Goal: Entertainment & Leisure: Browse casually

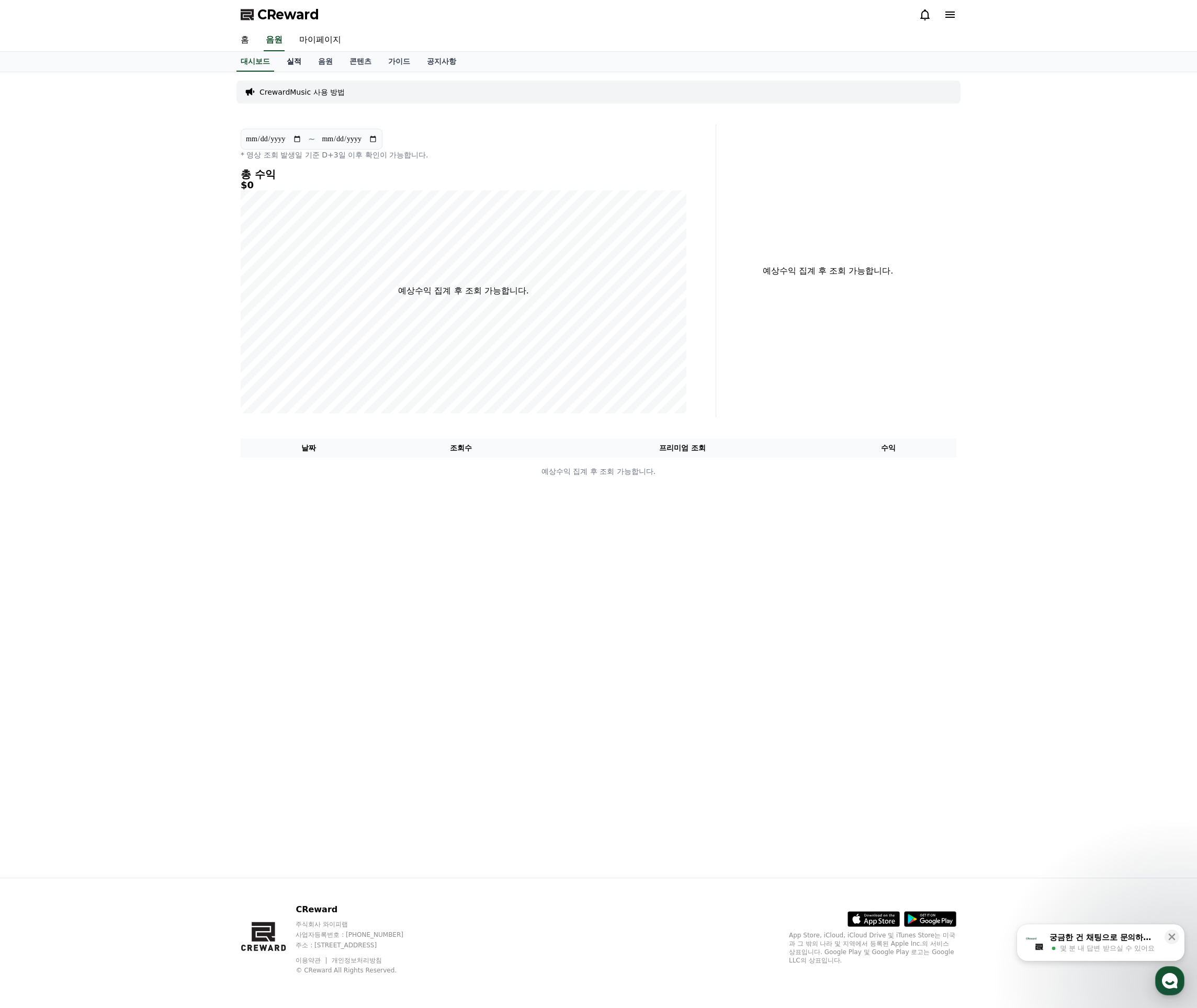
click at [295, 68] on link "실적" at bounding box center [294, 62] width 31 height 20
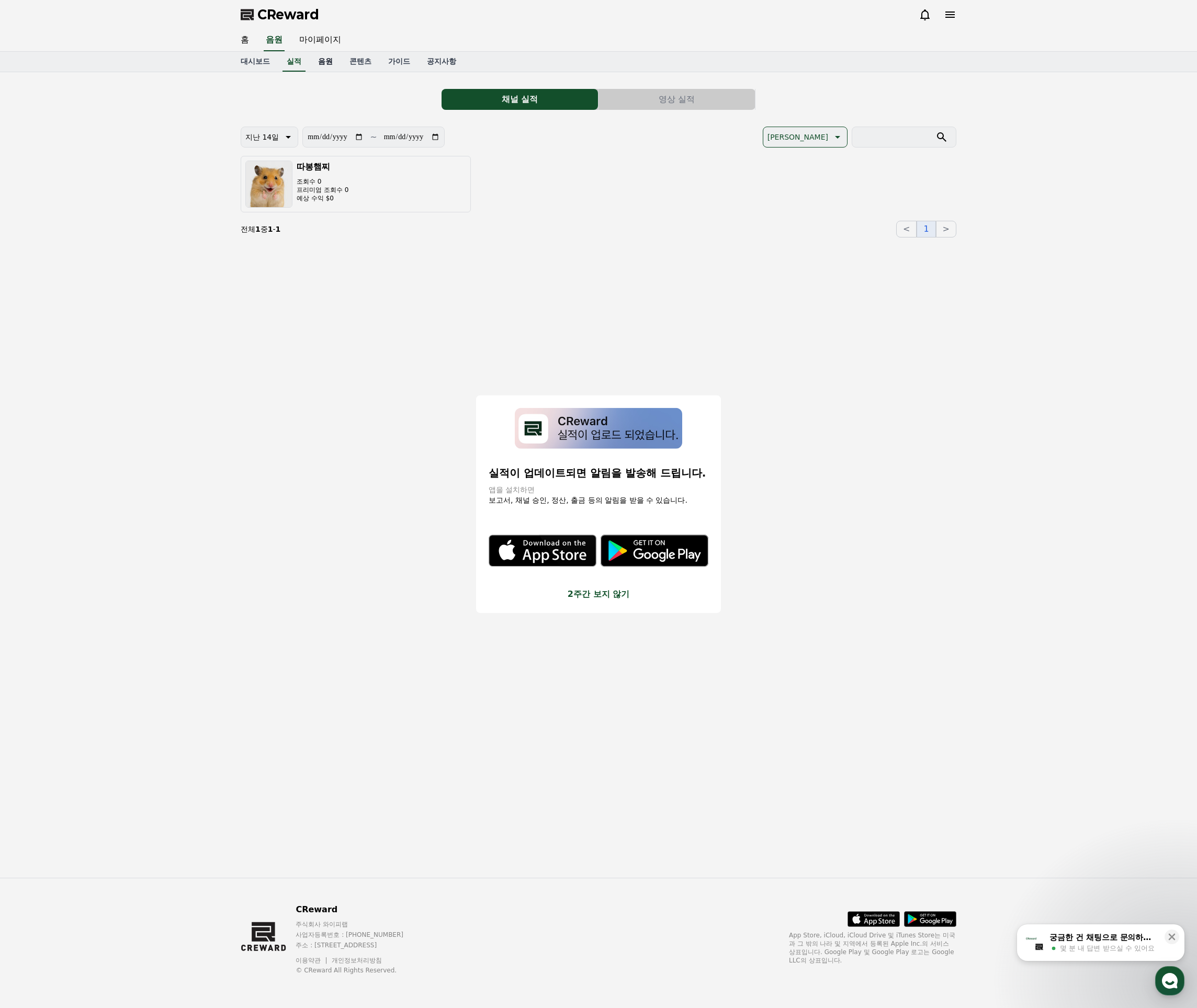
click at [322, 68] on button "close modal" at bounding box center [598, 504] width 1197 height 1008
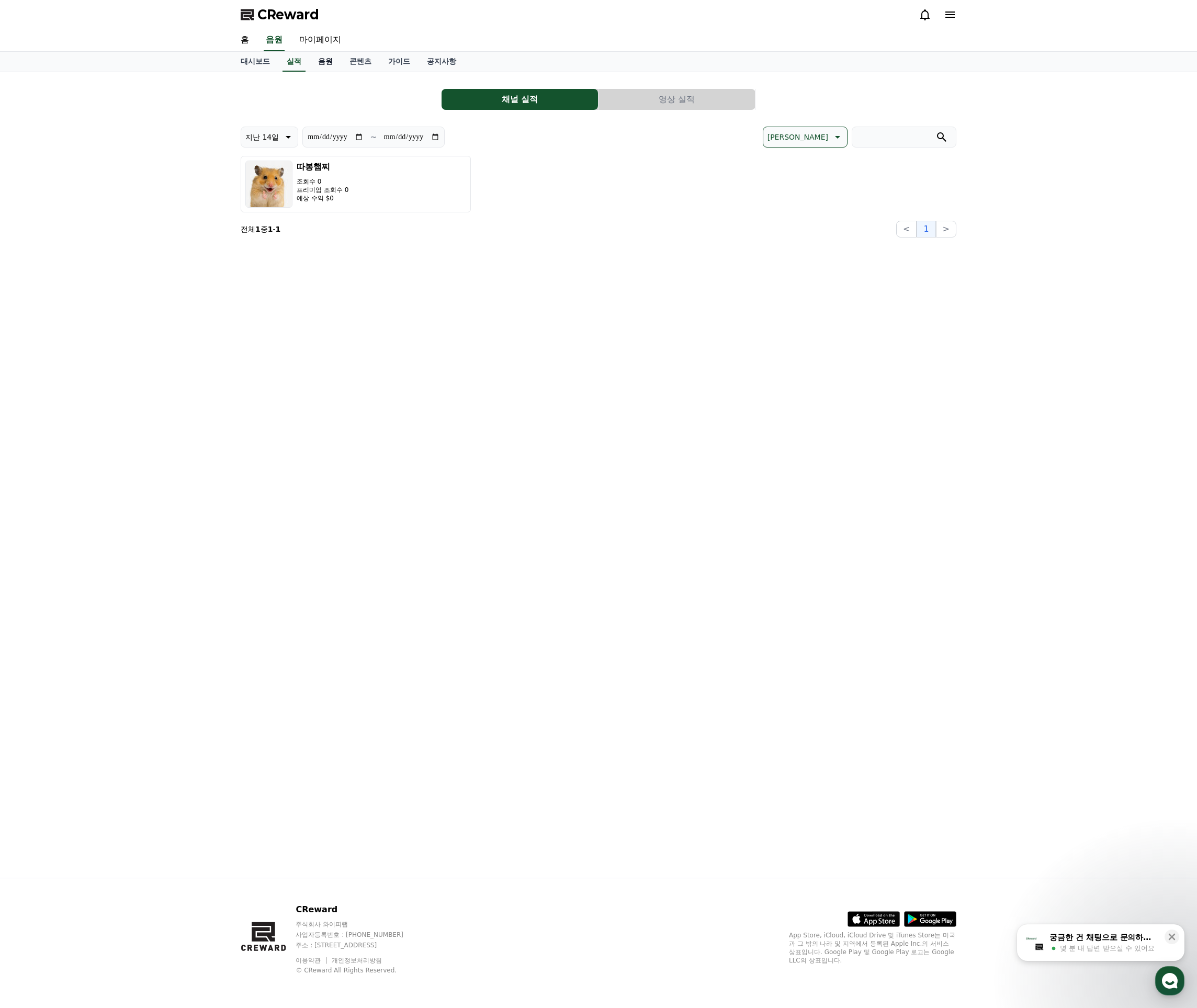
click at [320, 64] on link "음원" at bounding box center [325, 62] width 31 height 20
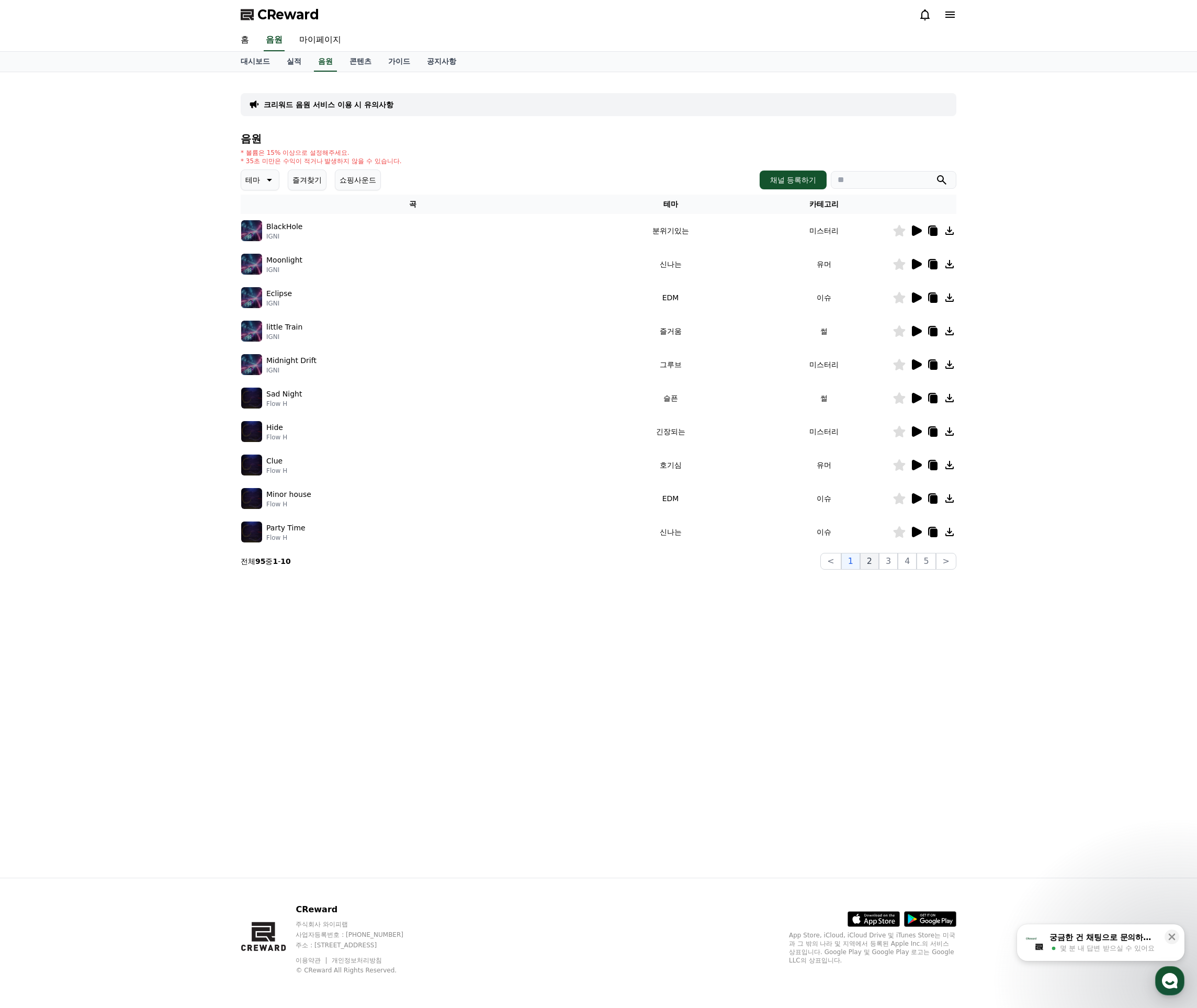
click at [869, 560] on button "2" at bounding box center [869, 561] width 19 height 17
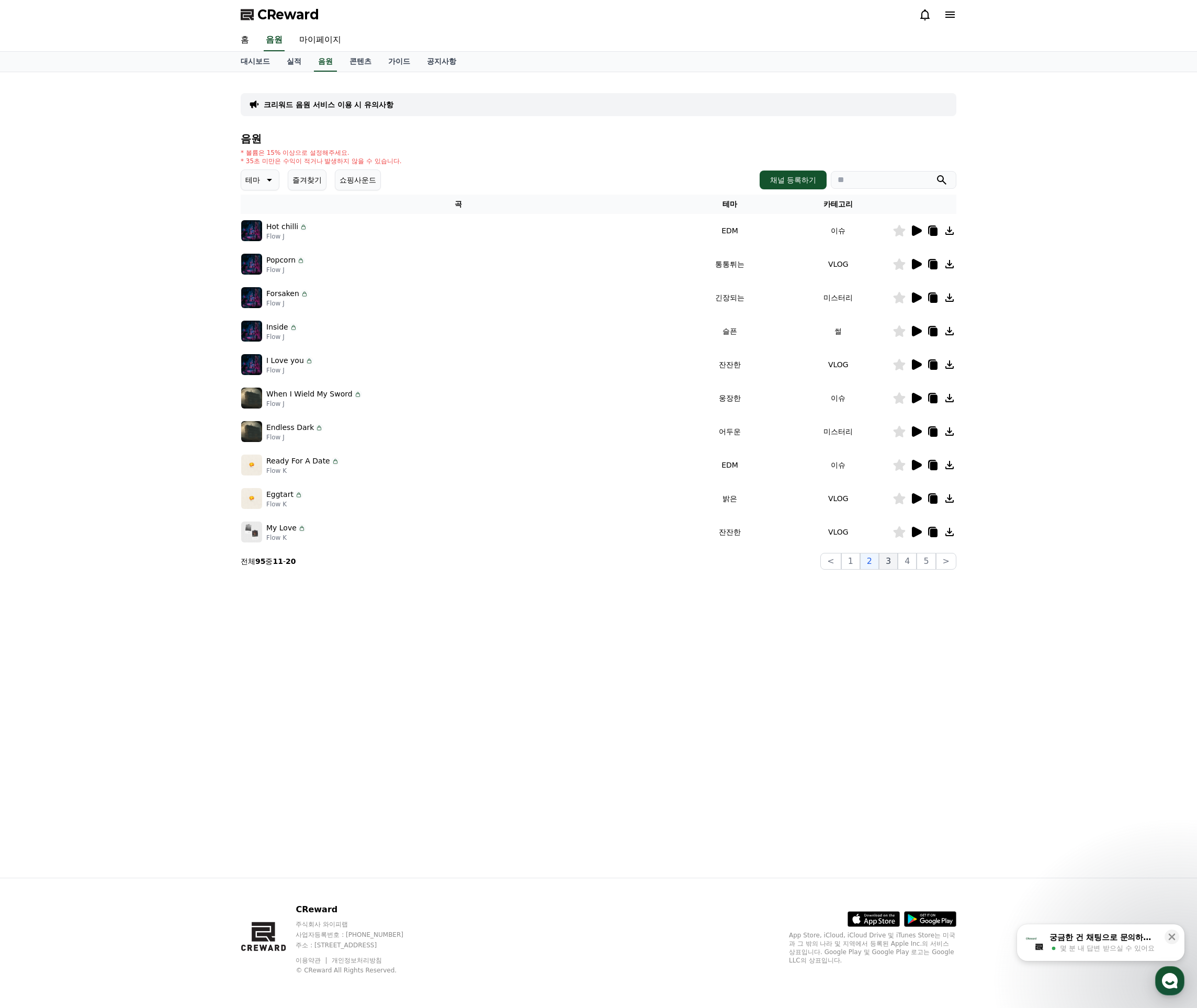
click at [891, 562] on button "3" at bounding box center [888, 561] width 19 height 17
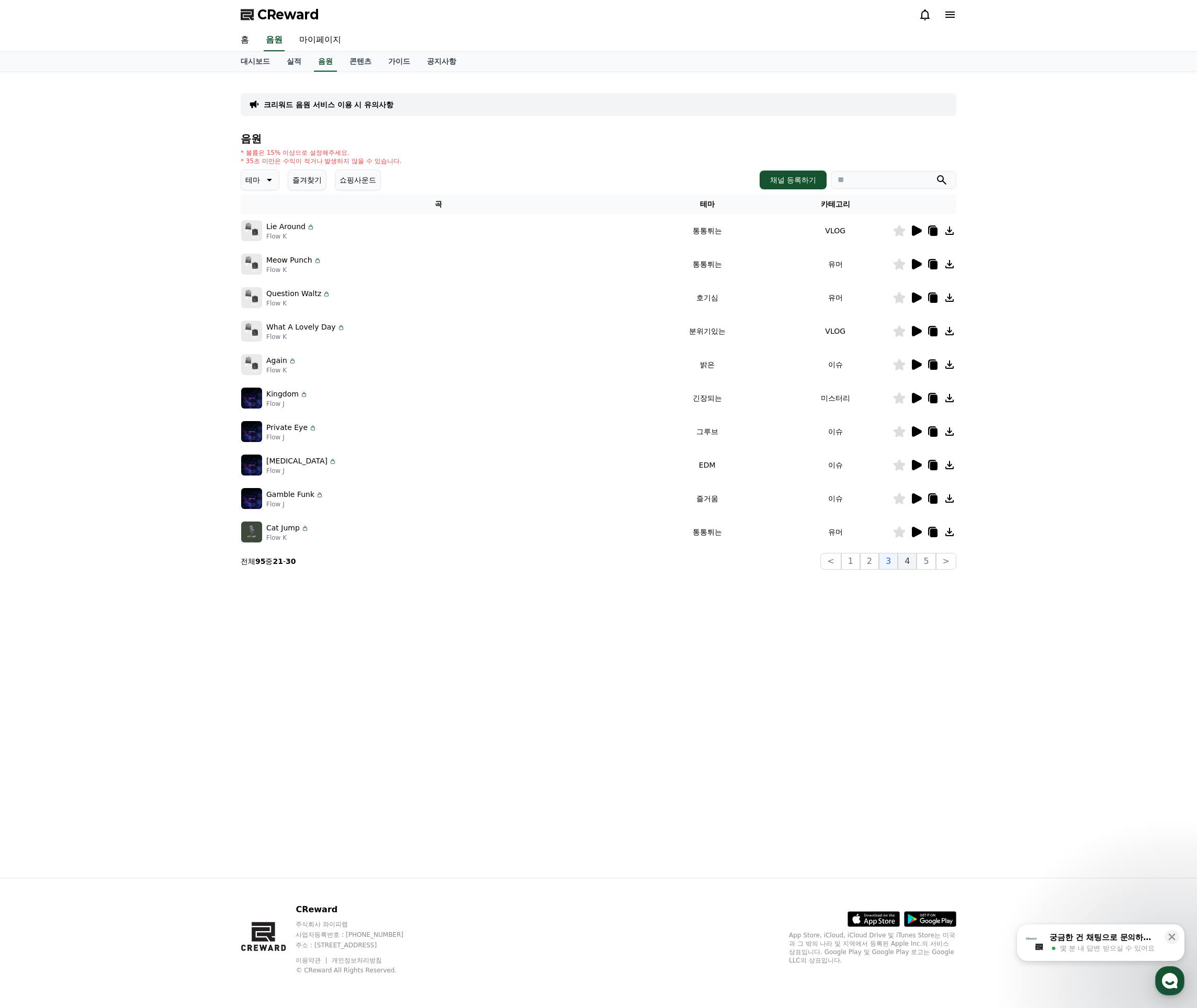
click at [909, 562] on button "4" at bounding box center [907, 561] width 19 height 17
click at [928, 564] on button "5" at bounding box center [925, 561] width 19 height 17
click at [914, 568] on button "4" at bounding box center [907, 561] width 19 height 17
click at [256, 298] on img at bounding box center [252, 298] width 21 height 21
click at [919, 301] on icon at bounding box center [916, 297] width 12 height 12
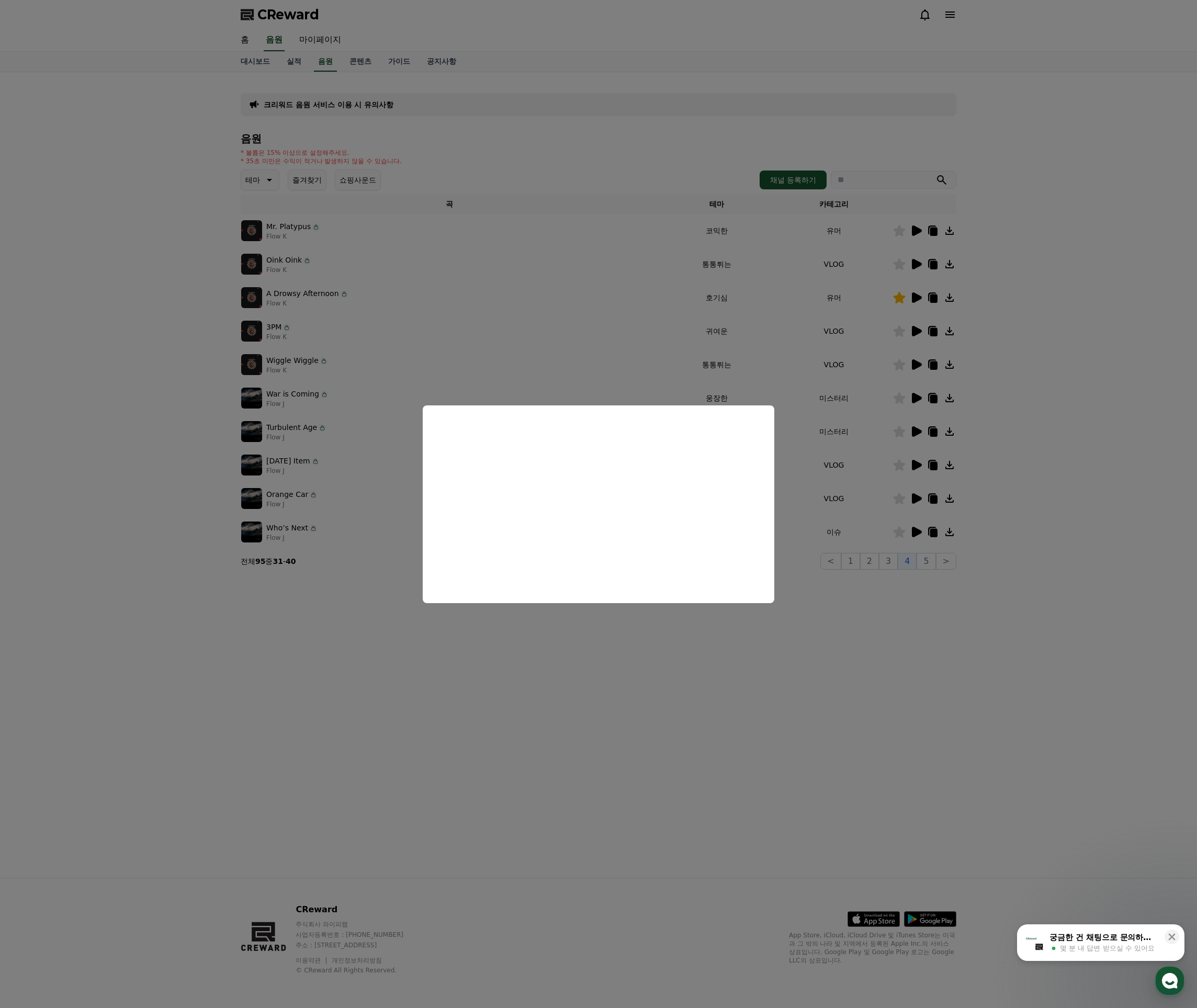
click at [856, 605] on button "close modal" at bounding box center [598, 504] width 1197 height 1008
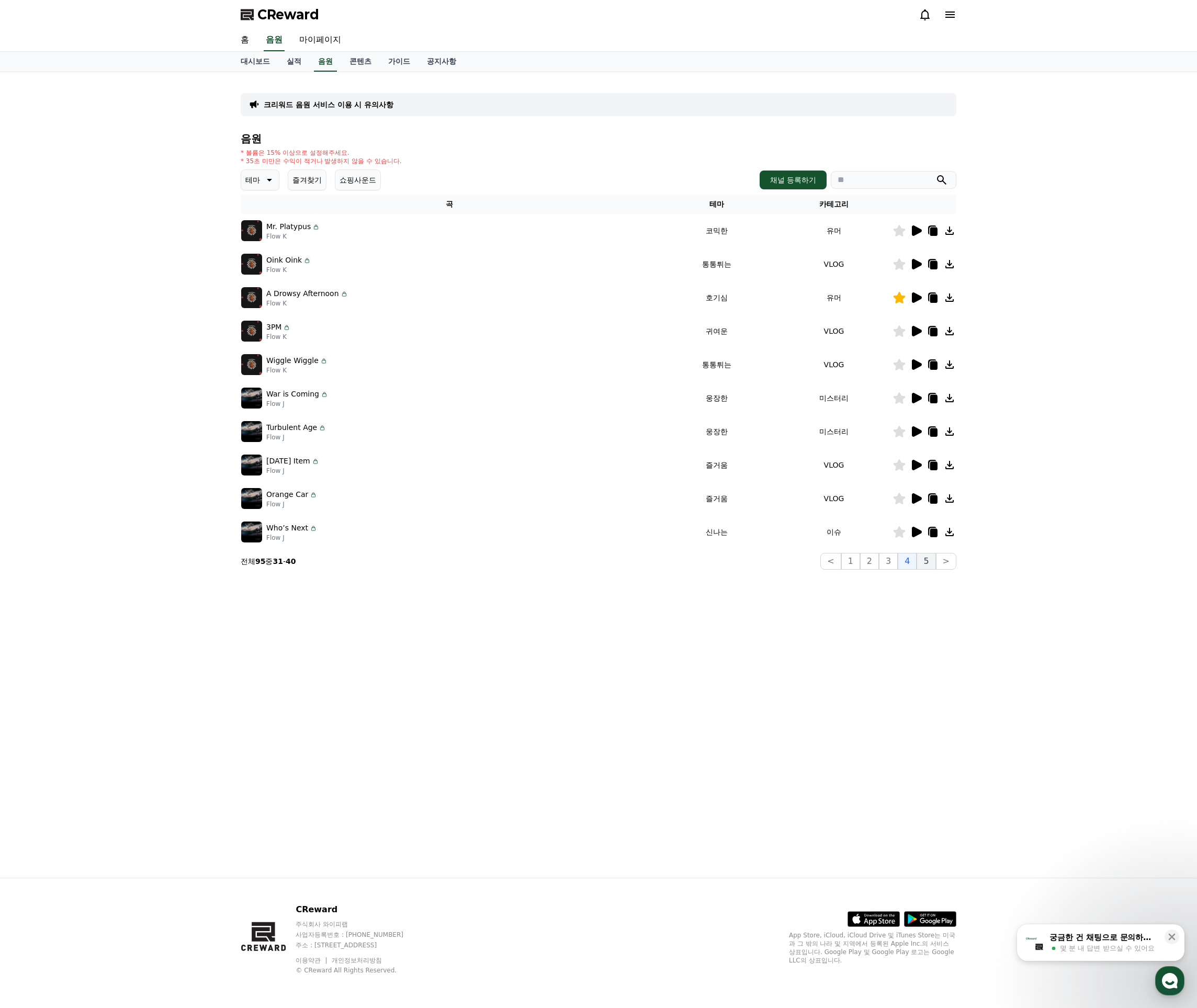
click at [926, 564] on button "5" at bounding box center [925, 561] width 19 height 17
click at [948, 563] on button ">" at bounding box center [946, 561] width 21 height 17
click at [872, 565] on button "7" at bounding box center [864, 561] width 19 height 17
click at [892, 564] on button "8" at bounding box center [883, 561] width 19 height 17
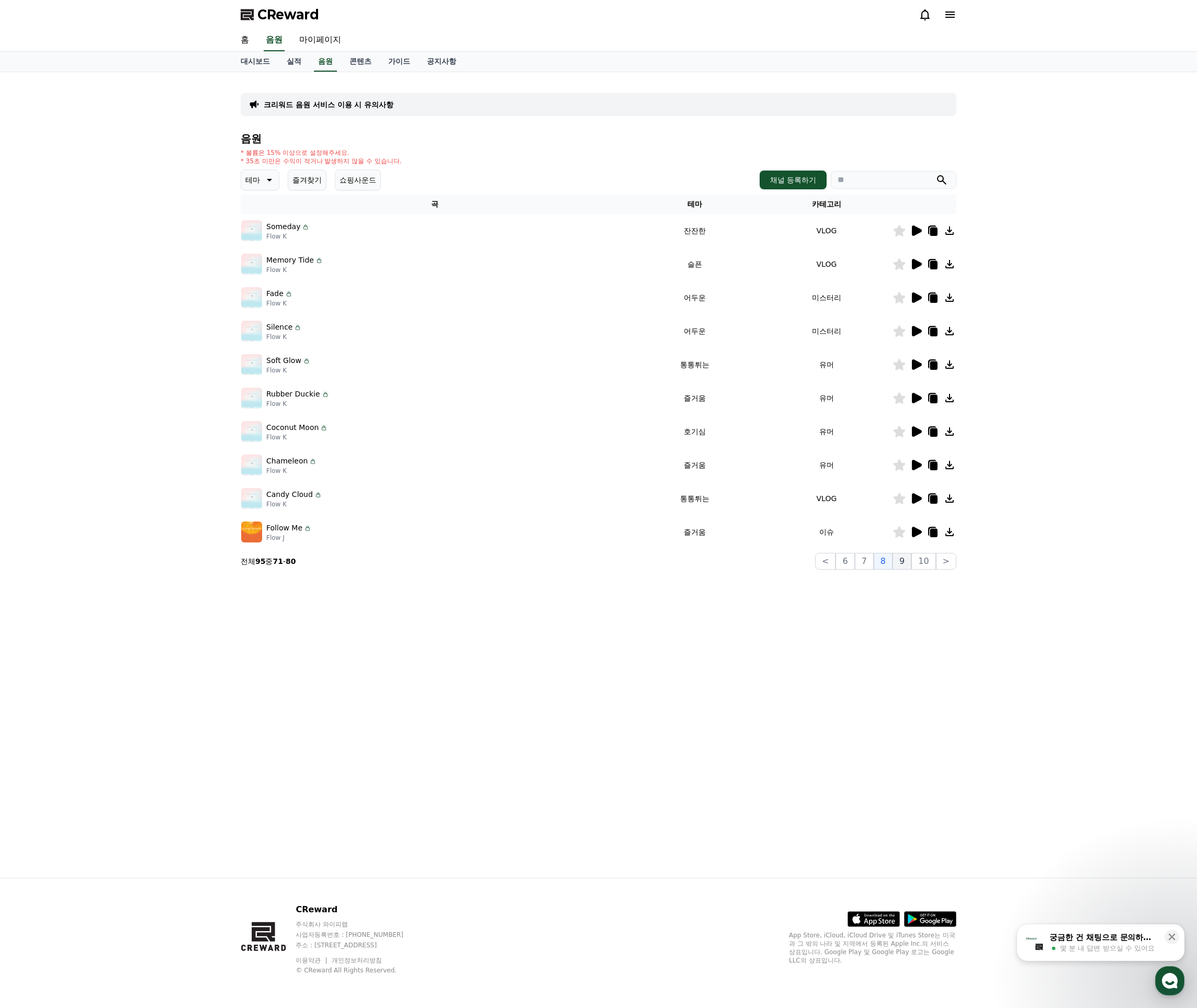
click at [911, 563] on button "9" at bounding box center [902, 561] width 19 height 17
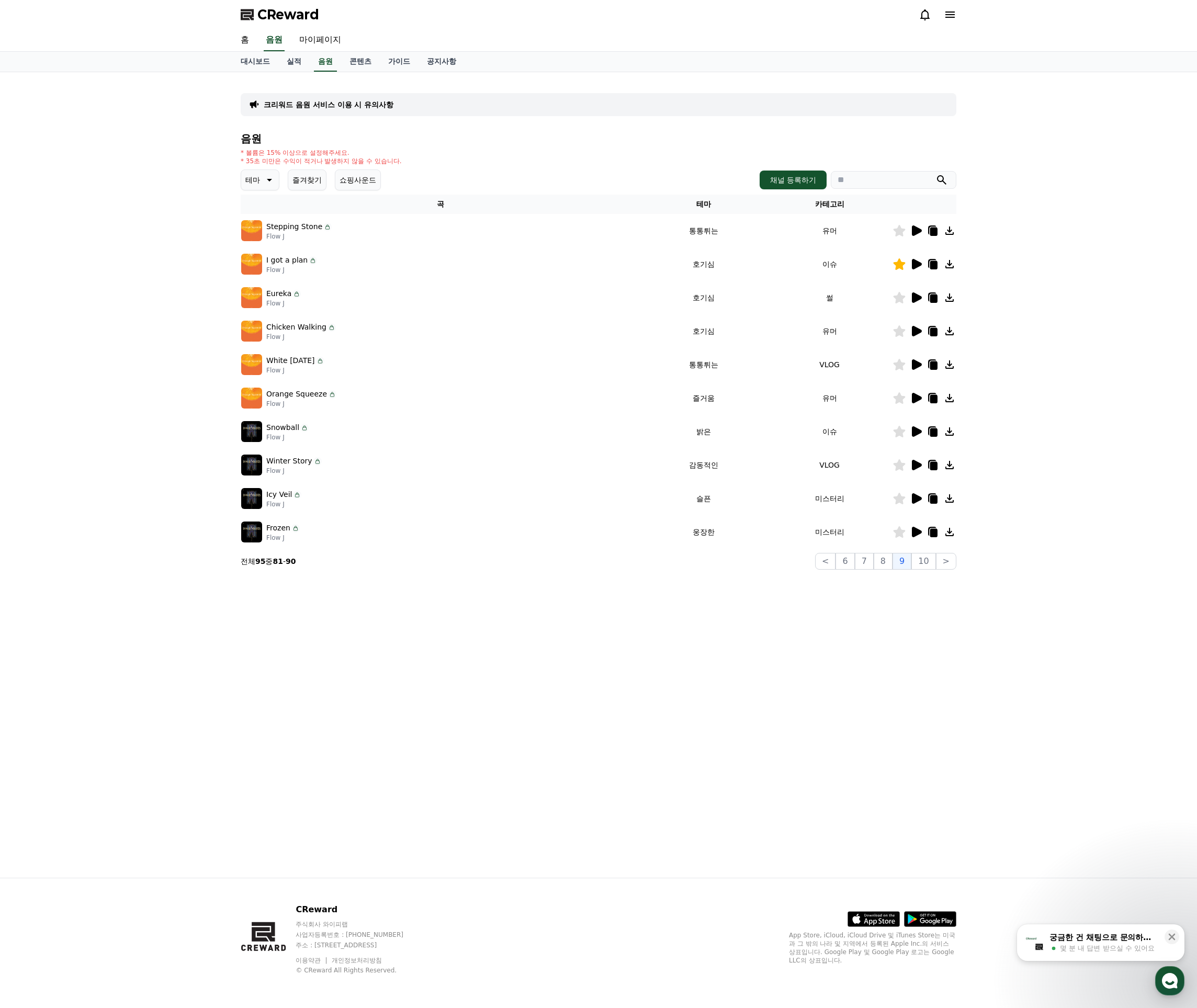
click at [253, 264] on img at bounding box center [252, 264] width 21 height 21
click at [288, 263] on p "I got a plan" at bounding box center [287, 260] width 41 height 11
click at [917, 263] on icon at bounding box center [917, 263] width 10 height 10
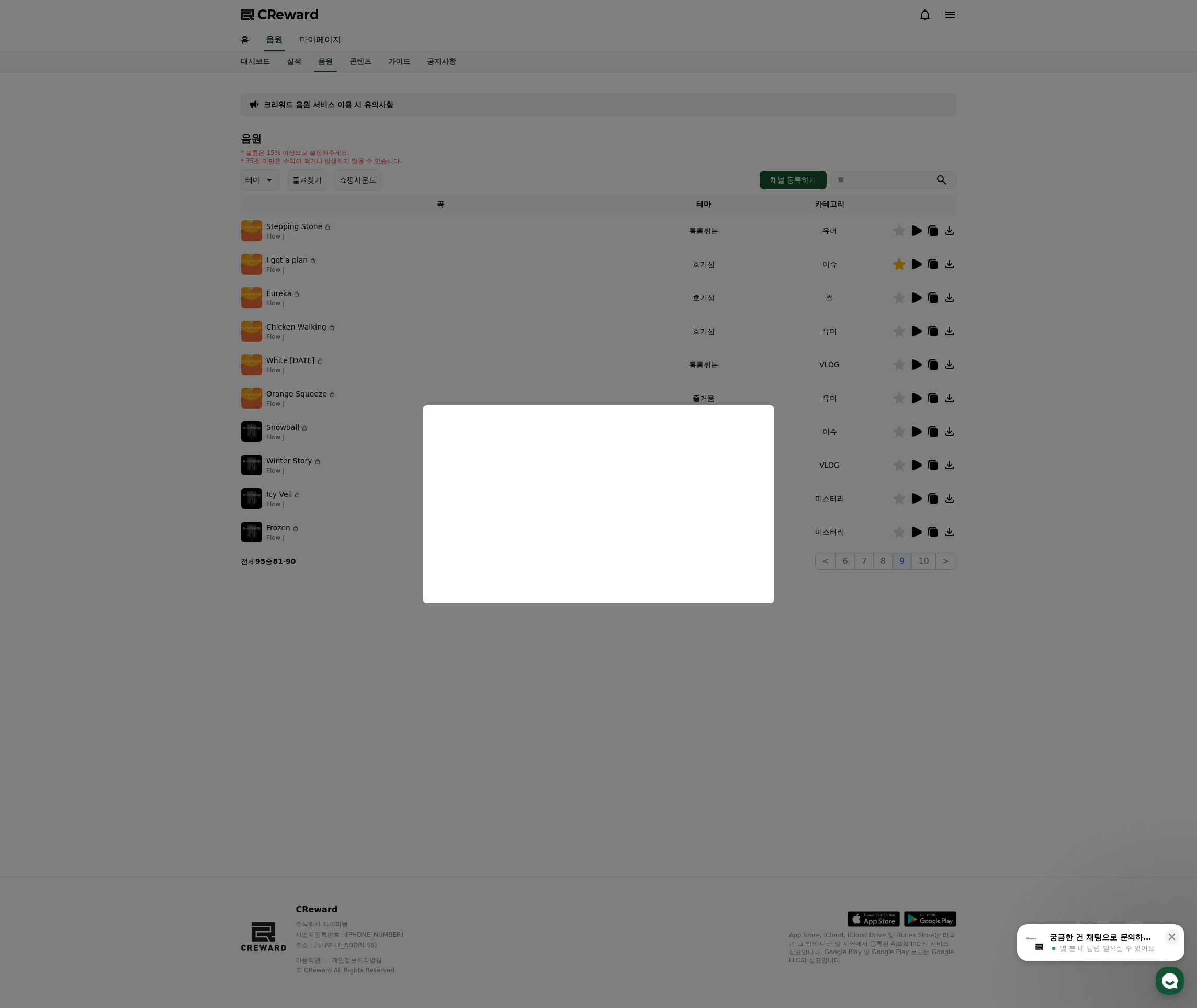
drag, startPoint x: 819, startPoint y: 672, endPoint x: 820, endPoint y: 644, distance: 28.0
click at [819, 671] on button "close modal" at bounding box center [598, 504] width 1197 height 1008
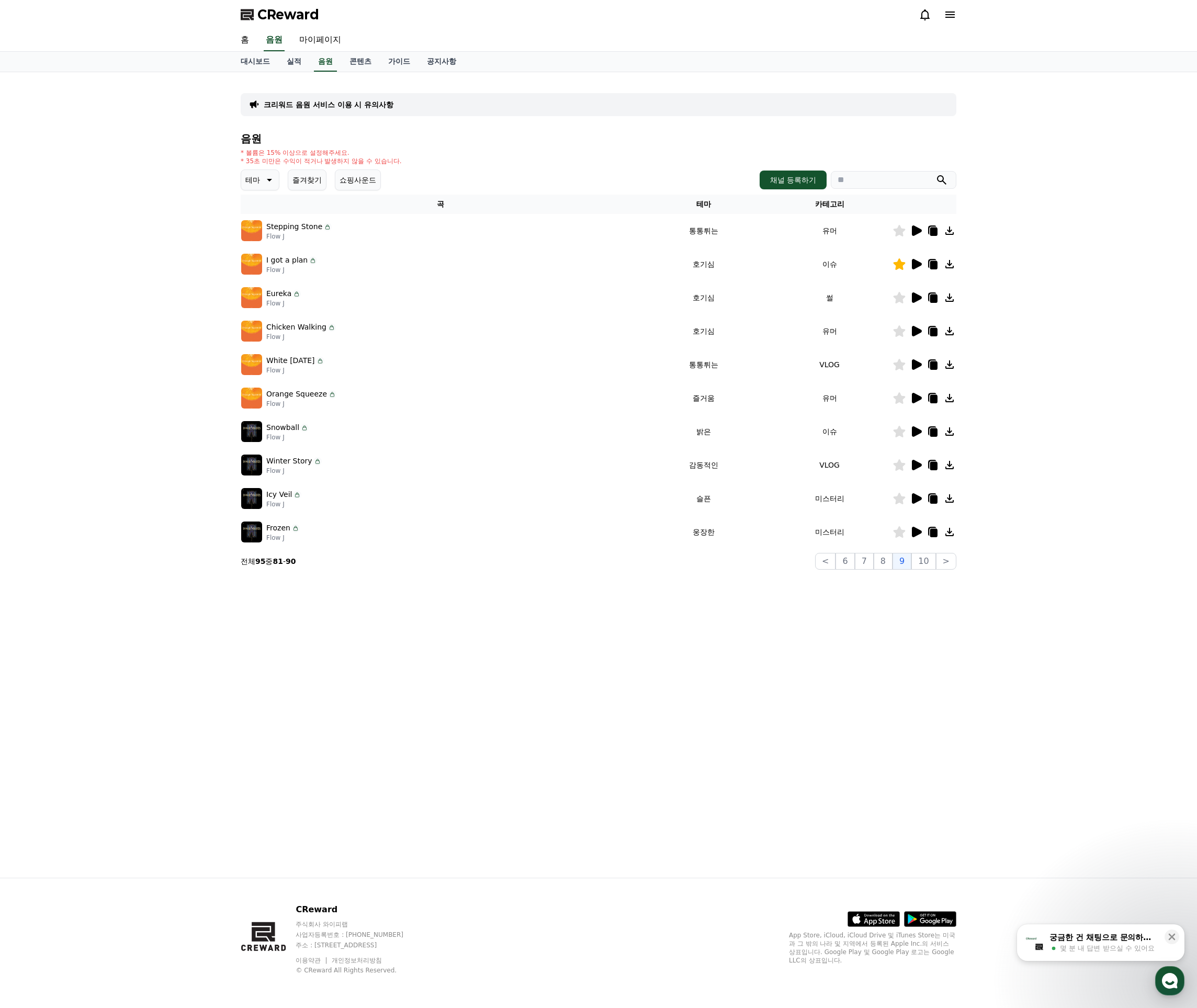
click at [937, 265] on icon at bounding box center [934, 265] width 8 height 8
click at [913, 268] on icon at bounding box center [917, 263] width 10 height 10
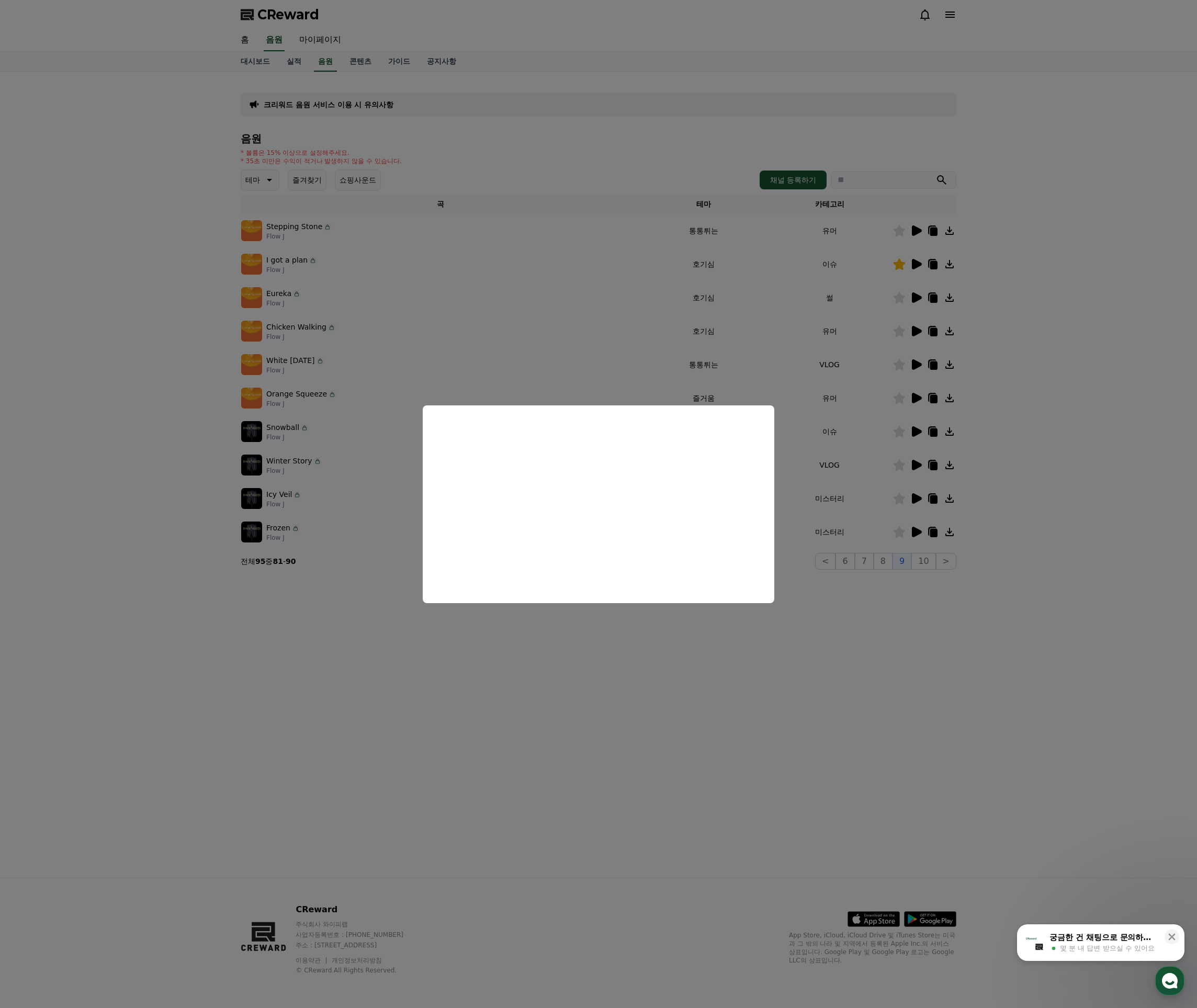
click at [530, 690] on button "close modal" at bounding box center [598, 504] width 1197 height 1008
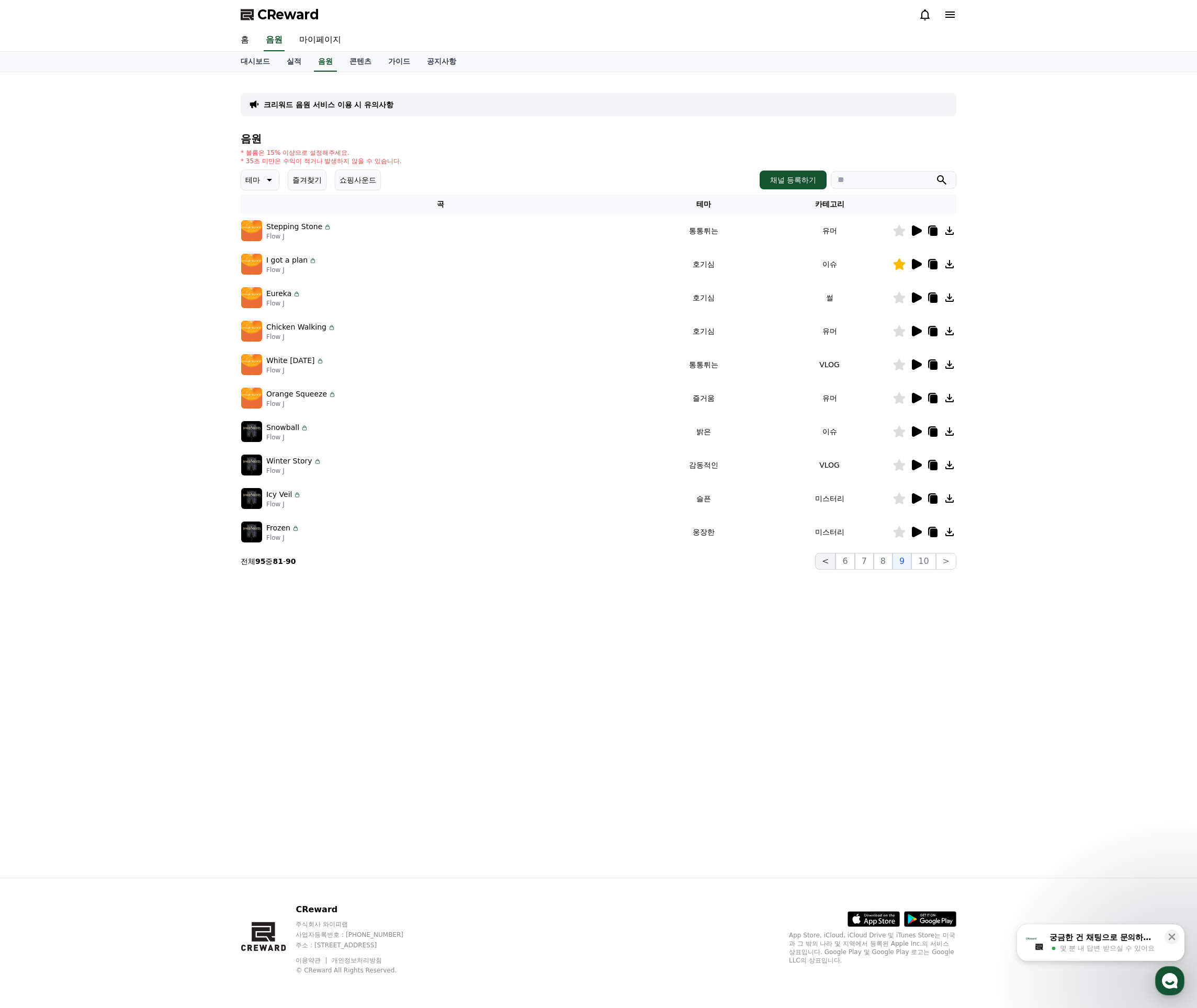
click at [836, 563] on button "<" at bounding box center [825, 561] width 21 height 17
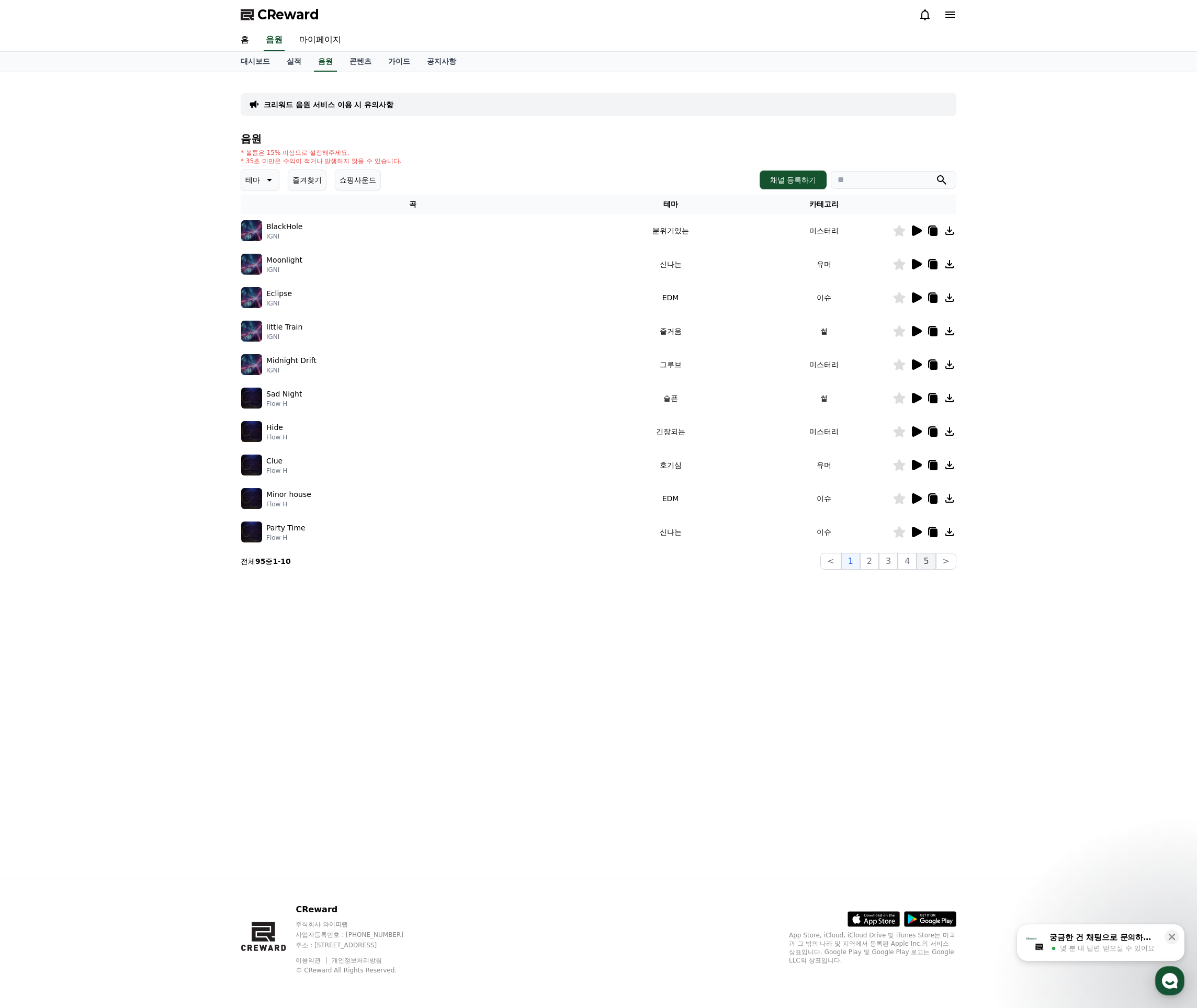
click at [928, 563] on button "5" at bounding box center [925, 561] width 19 height 17
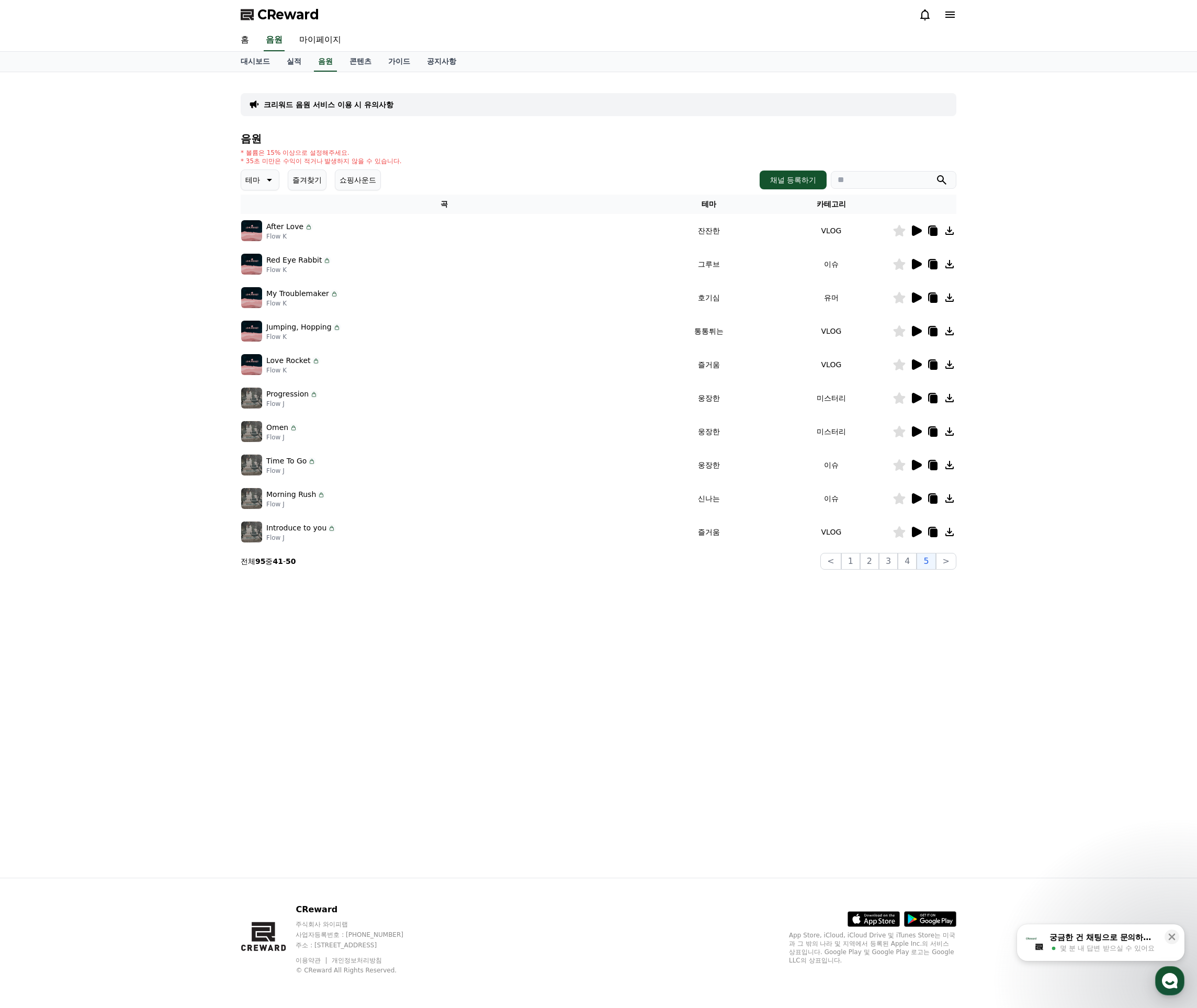
click at [776, 628] on div "크리워드 음원 서비스 이용 시 유의사항 음원 * 볼륨은 15% 이상으로 설정해주세요. * 35초 미만은 수익이 적거나 발생하지 않을 수 있습니…" at bounding box center [598, 475] width 732 height 806
click at [906, 561] on button "4" at bounding box center [907, 561] width 19 height 17
click at [895, 566] on button "3" at bounding box center [888, 561] width 19 height 17
click at [907, 561] on button "4" at bounding box center [907, 561] width 19 height 17
click at [311, 299] on p "Flow K" at bounding box center [307, 303] width 82 height 8
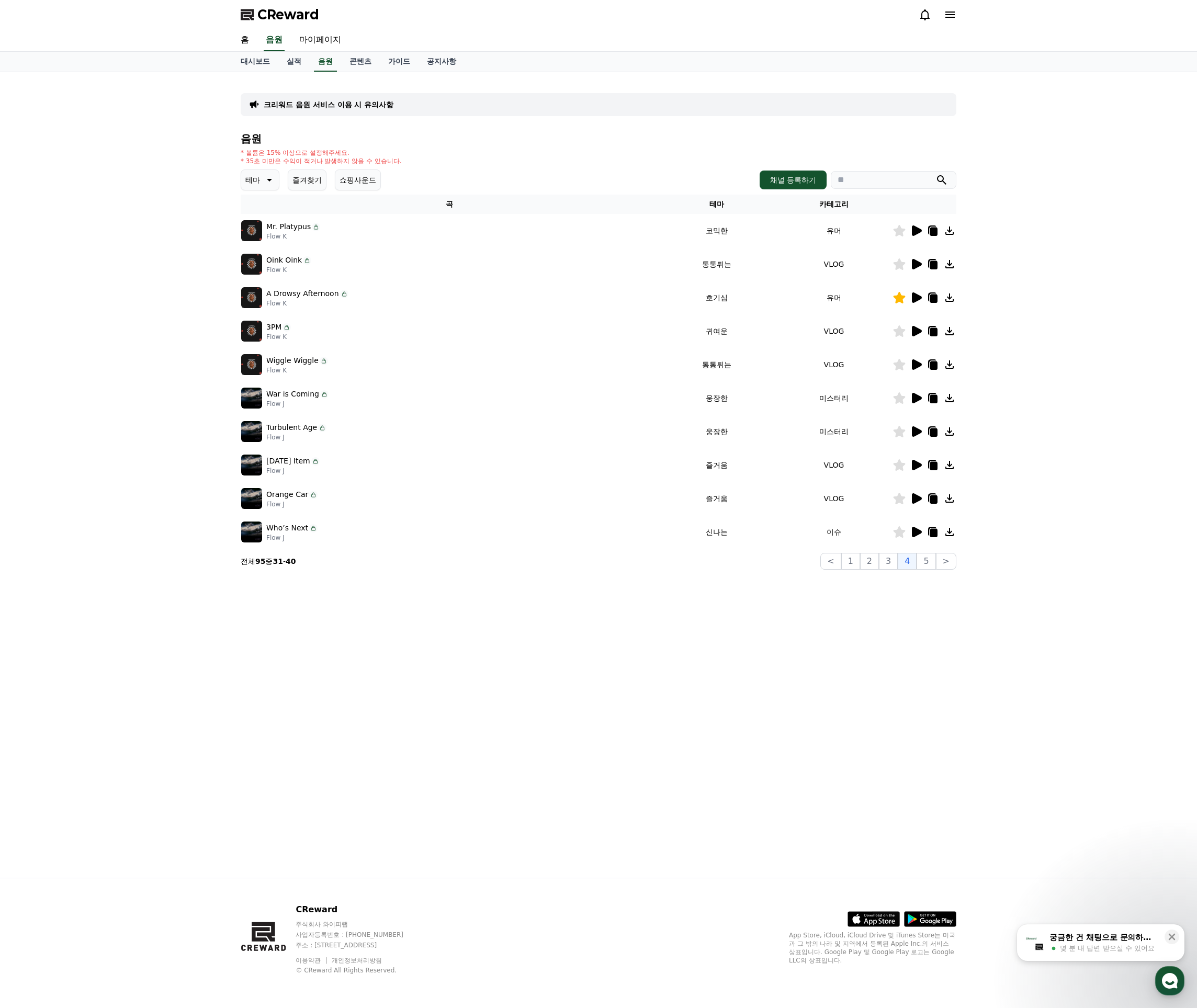
click at [933, 296] on icon at bounding box center [934, 298] width 8 height 8
click at [942, 565] on button ">" at bounding box center [946, 561] width 21 height 17
click at [926, 555] on button "10" at bounding box center [923, 561] width 24 height 17
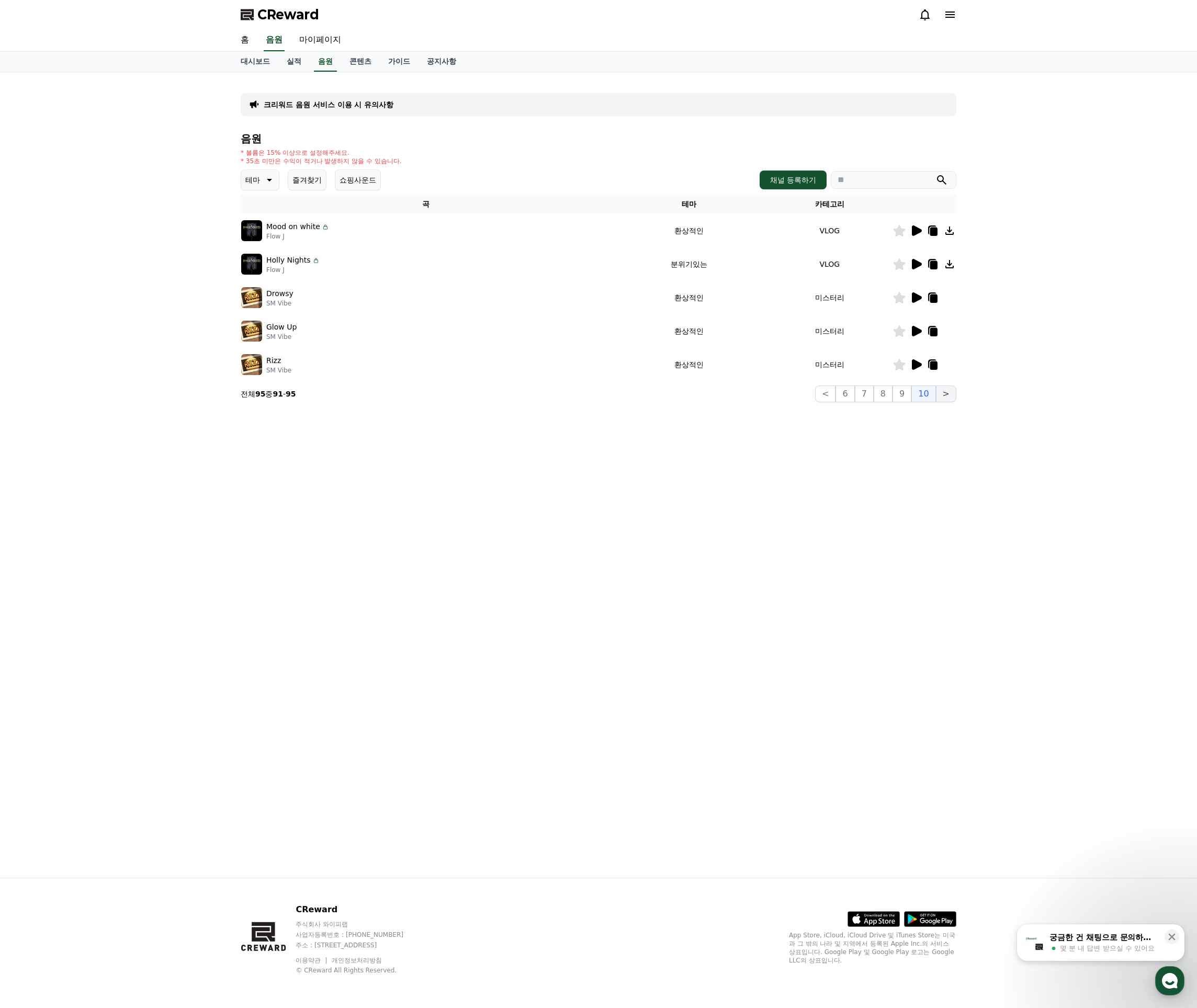
click at [944, 400] on button ">" at bounding box center [946, 393] width 21 height 17
click at [900, 398] on button "9" at bounding box center [902, 393] width 19 height 17
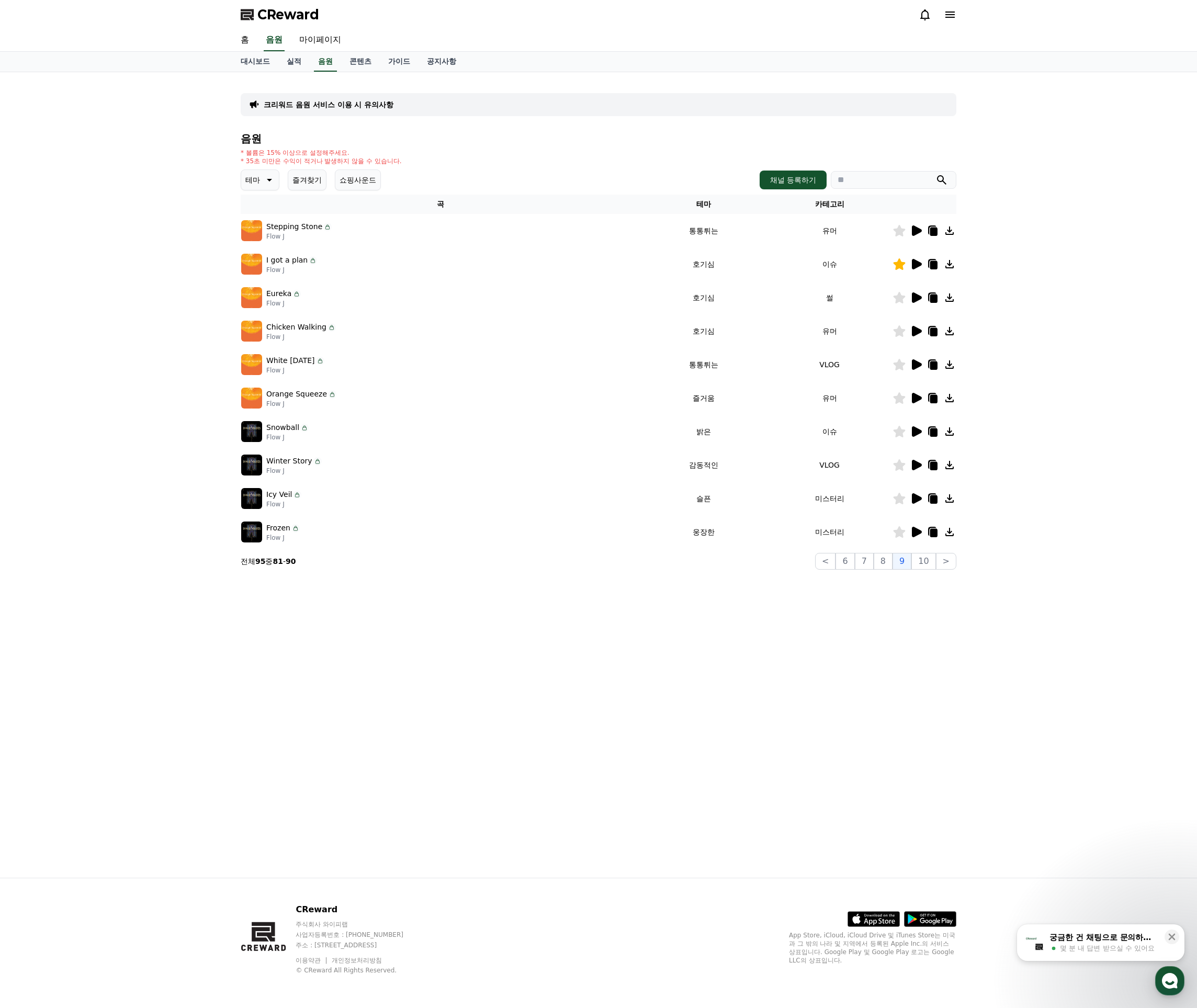
click at [916, 300] on icon at bounding box center [917, 297] width 10 height 10
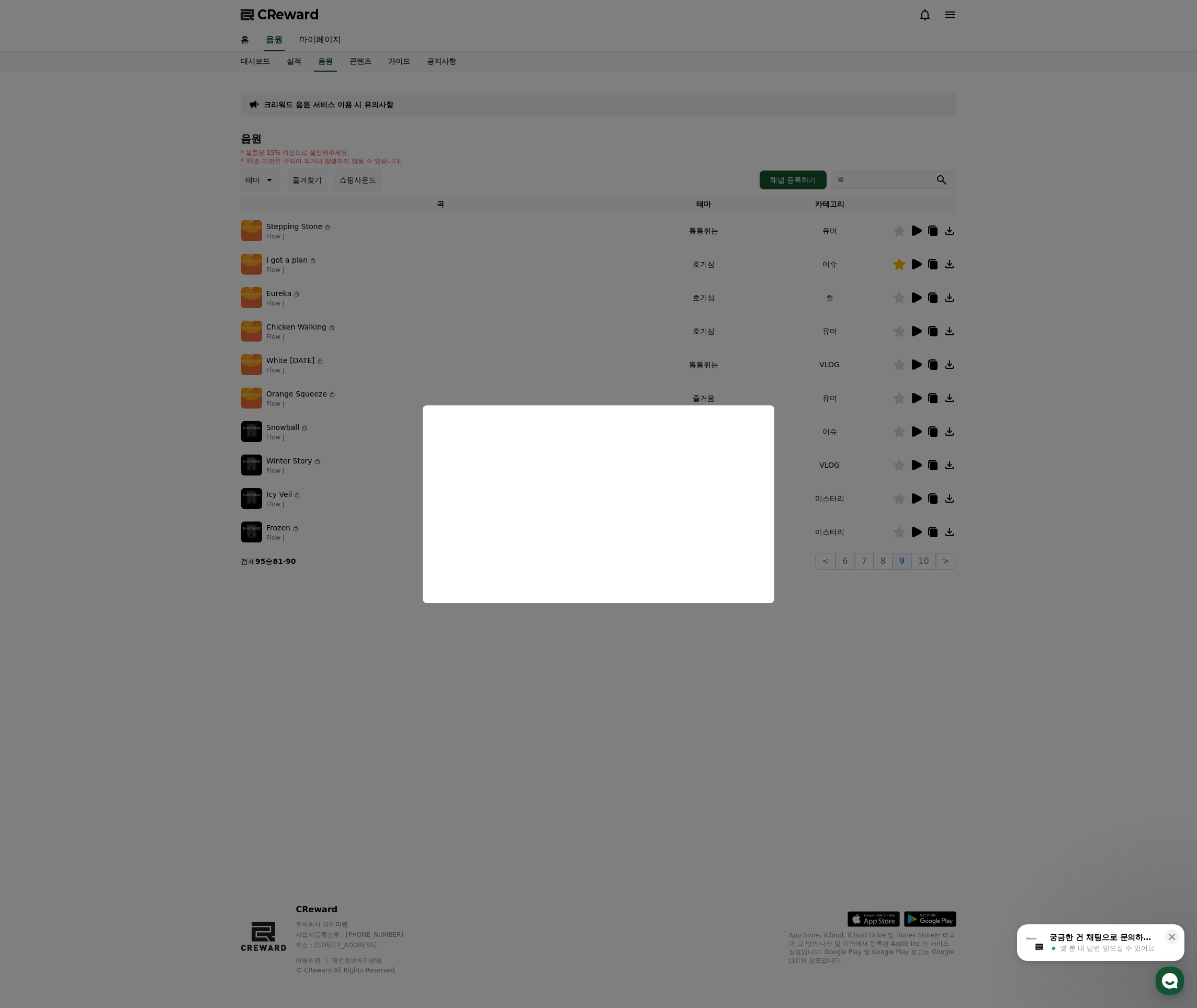
drag, startPoint x: 925, startPoint y: 502, endPoint x: 925, endPoint y: 496, distance: 6.0
click at [925, 502] on button "close modal" at bounding box center [598, 504] width 1197 height 1008
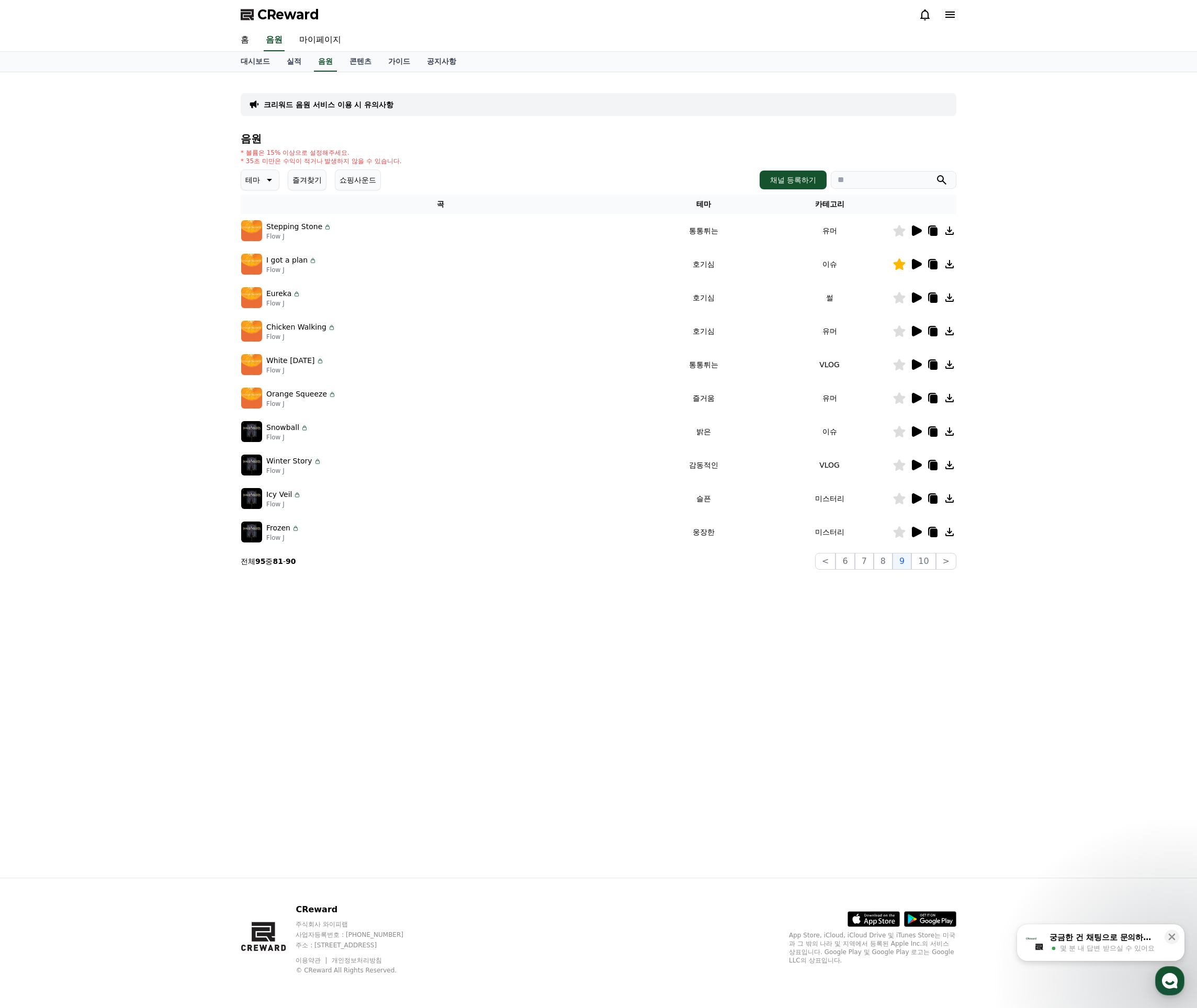
click at [916, 335] on icon at bounding box center [917, 331] width 10 height 10
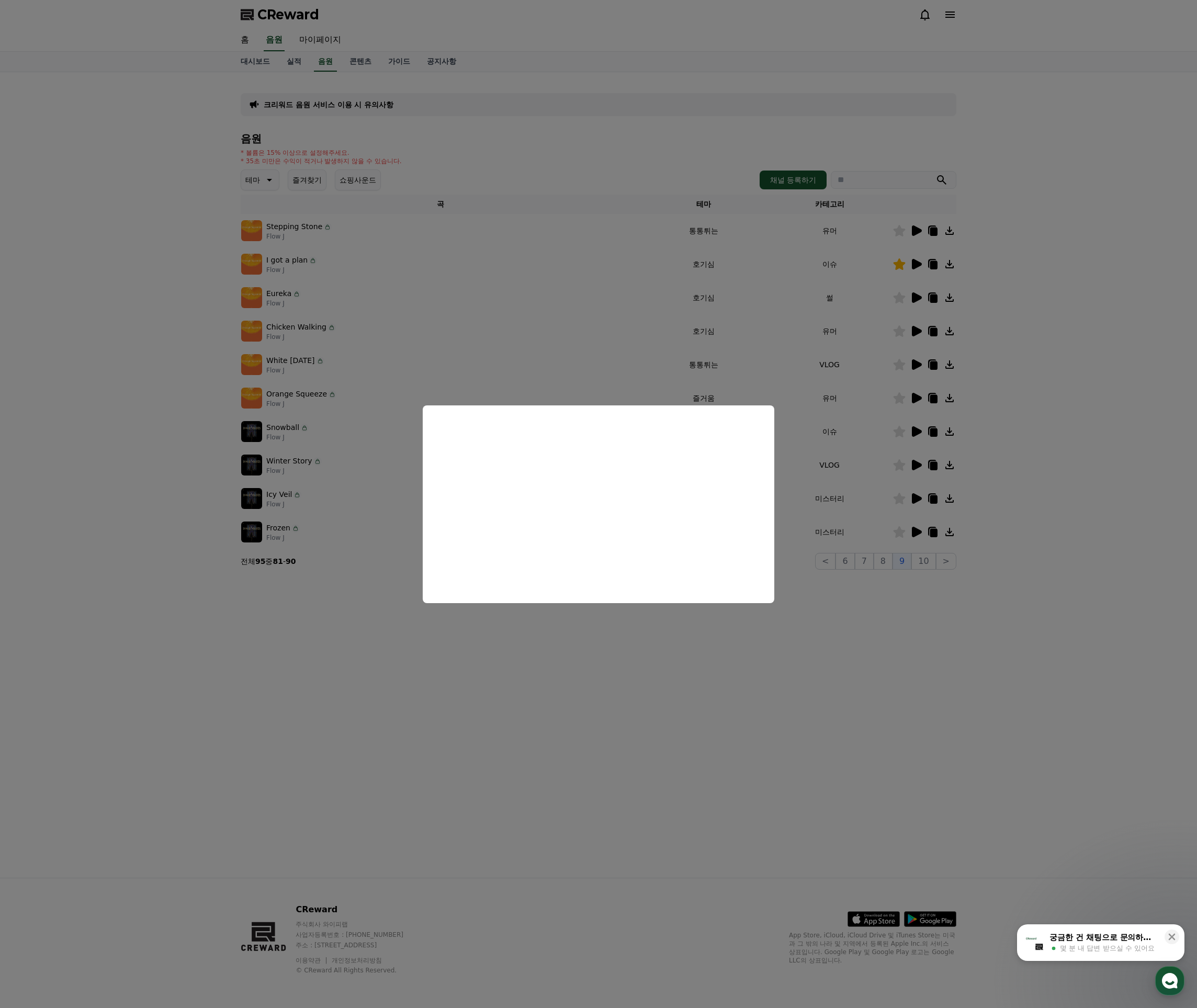
drag, startPoint x: 918, startPoint y: 331, endPoint x: 913, endPoint y: 339, distance: 9.4
click at [918, 331] on button "close modal" at bounding box center [598, 504] width 1197 height 1008
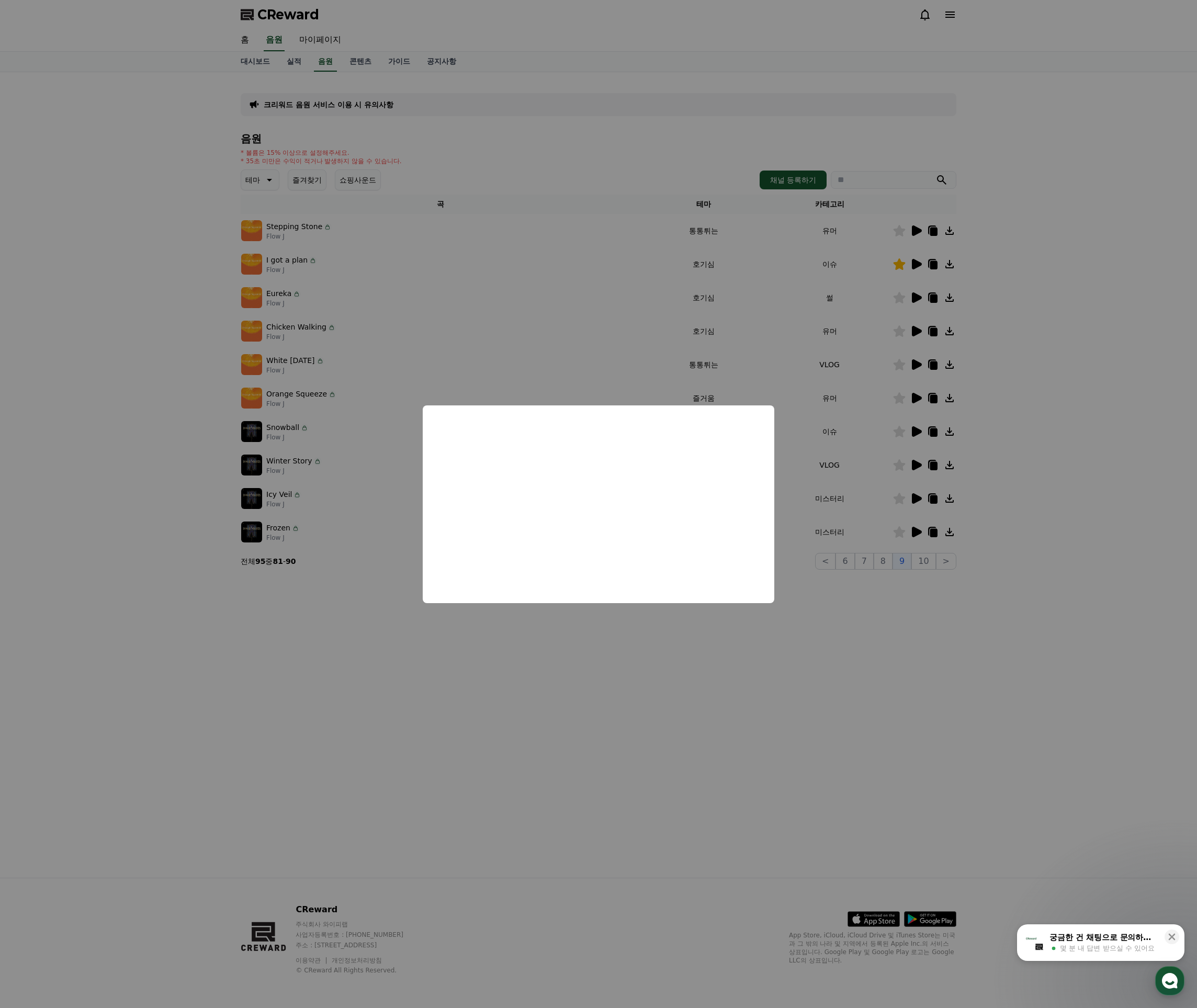
click at [909, 352] on td at bounding box center [924, 365] width 64 height 34
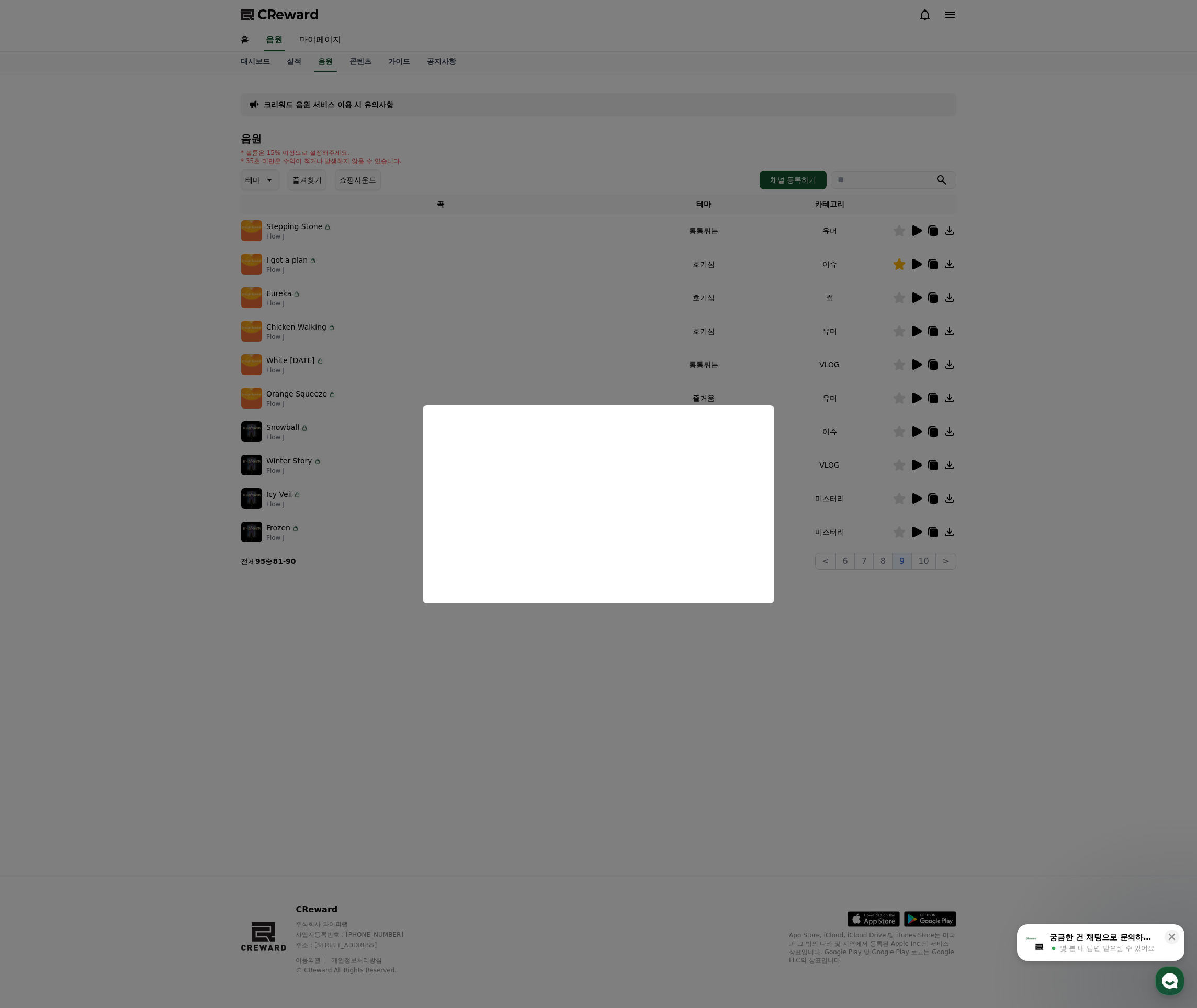
click at [914, 367] on icon at bounding box center [917, 364] width 10 height 10
click at [916, 397] on button "close modal" at bounding box center [598, 504] width 1197 height 1008
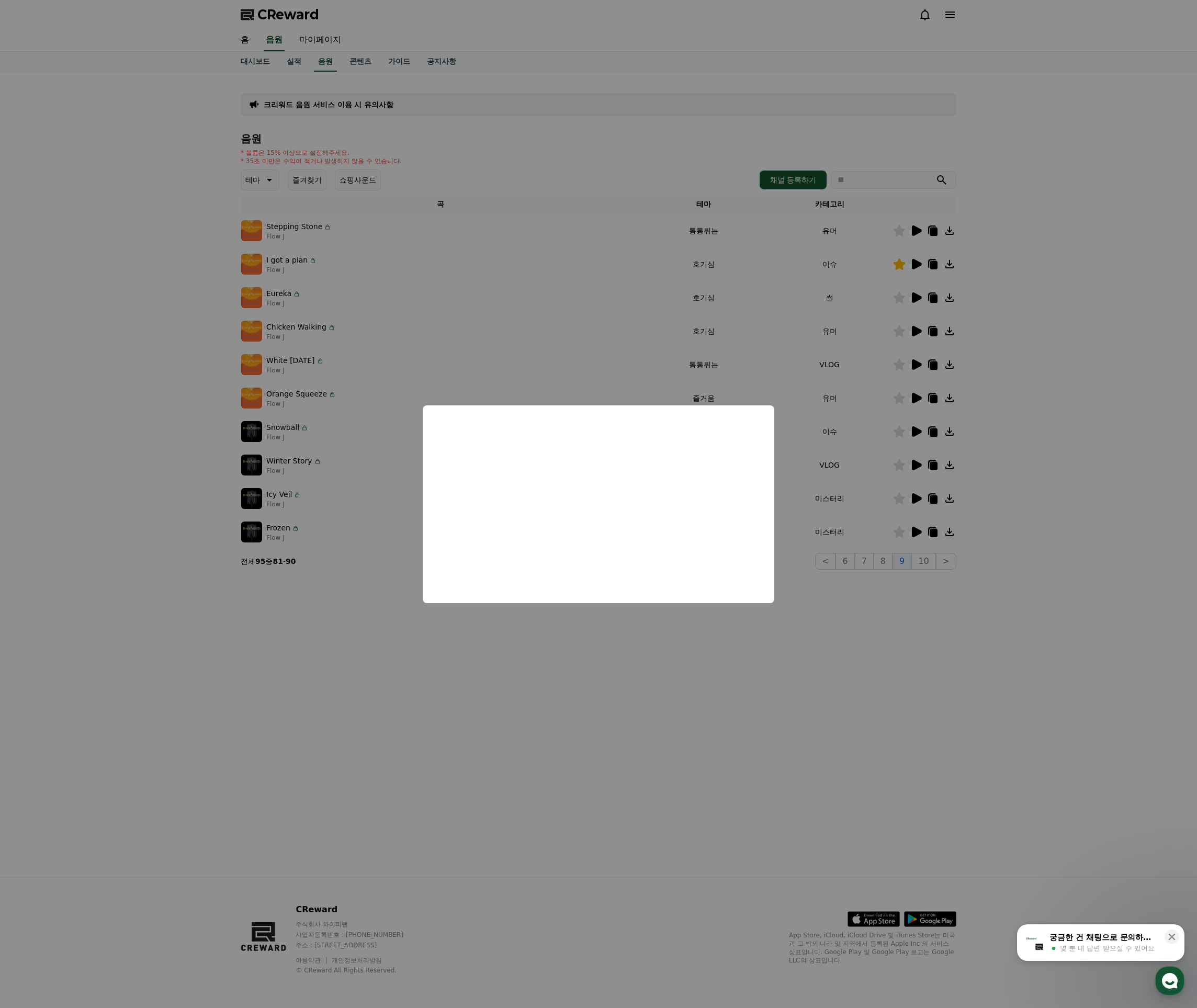
click at [915, 401] on icon at bounding box center [917, 398] width 10 height 10
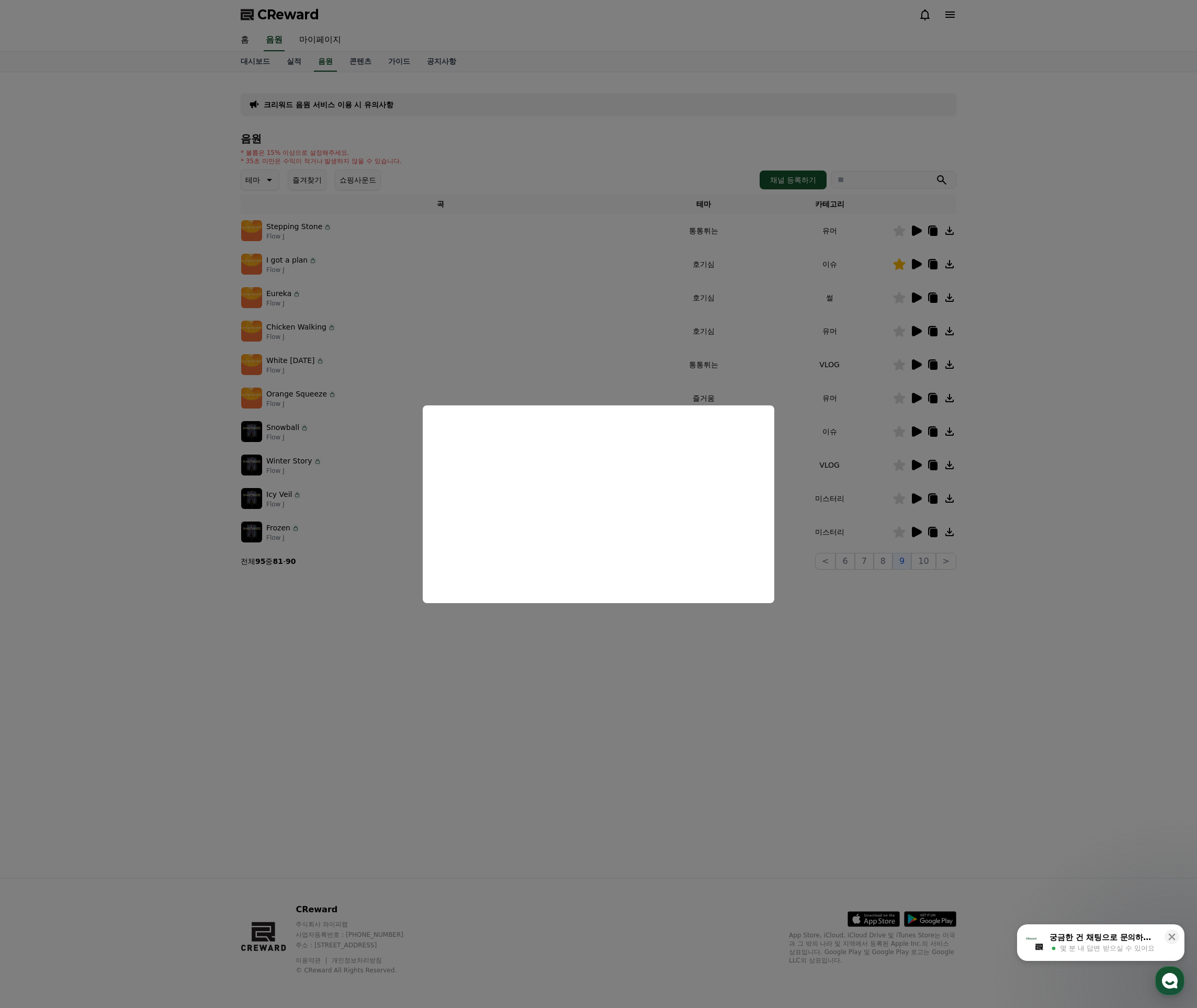
click at [909, 440] on button "close modal" at bounding box center [598, 504] width 1197 height 1008
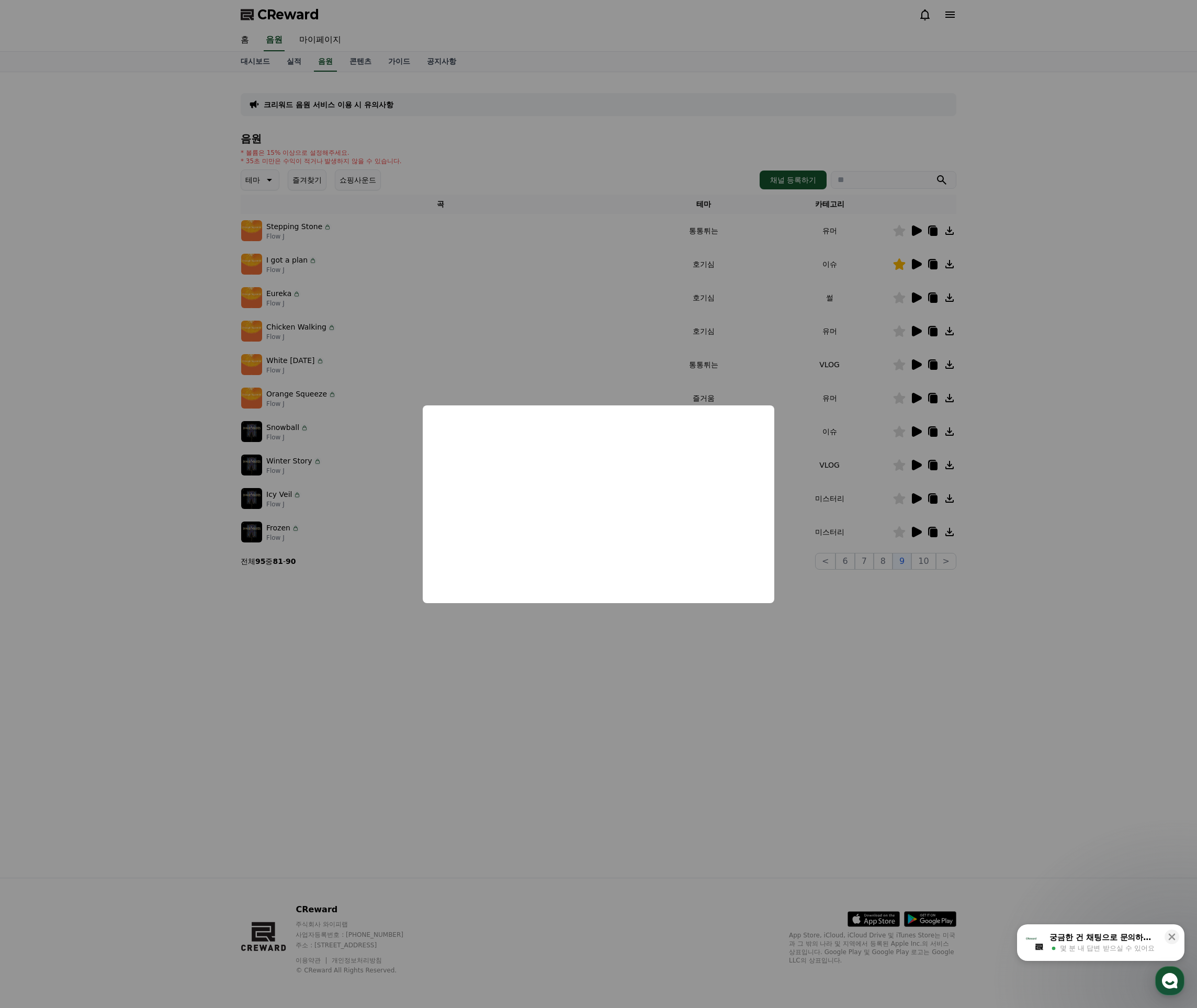
click at [910, 440] on td at bounding box center [924, 431] width 64 height 34
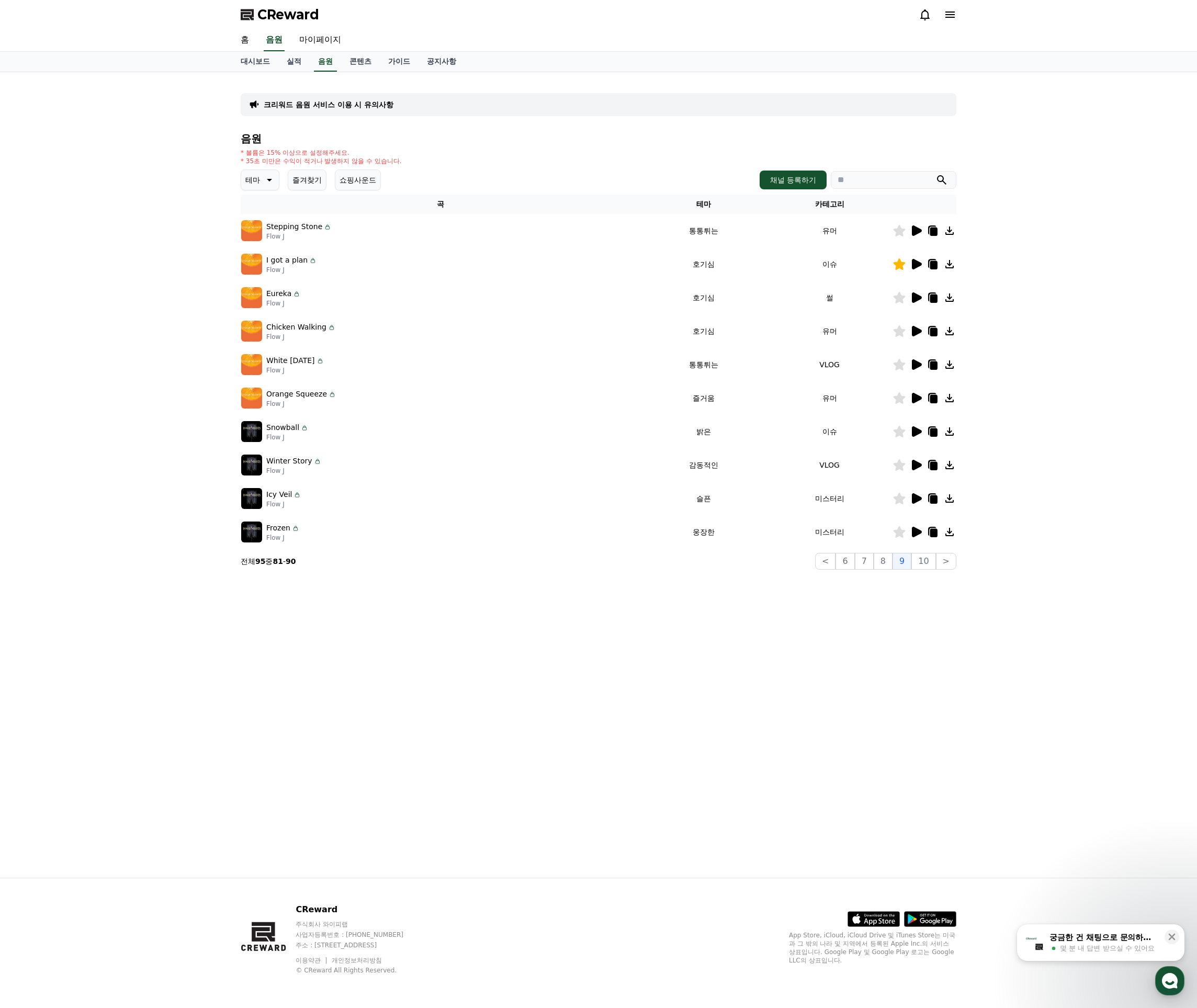
click at [911, 430] on icon at bounding box center [916, 431] width 12 height 12
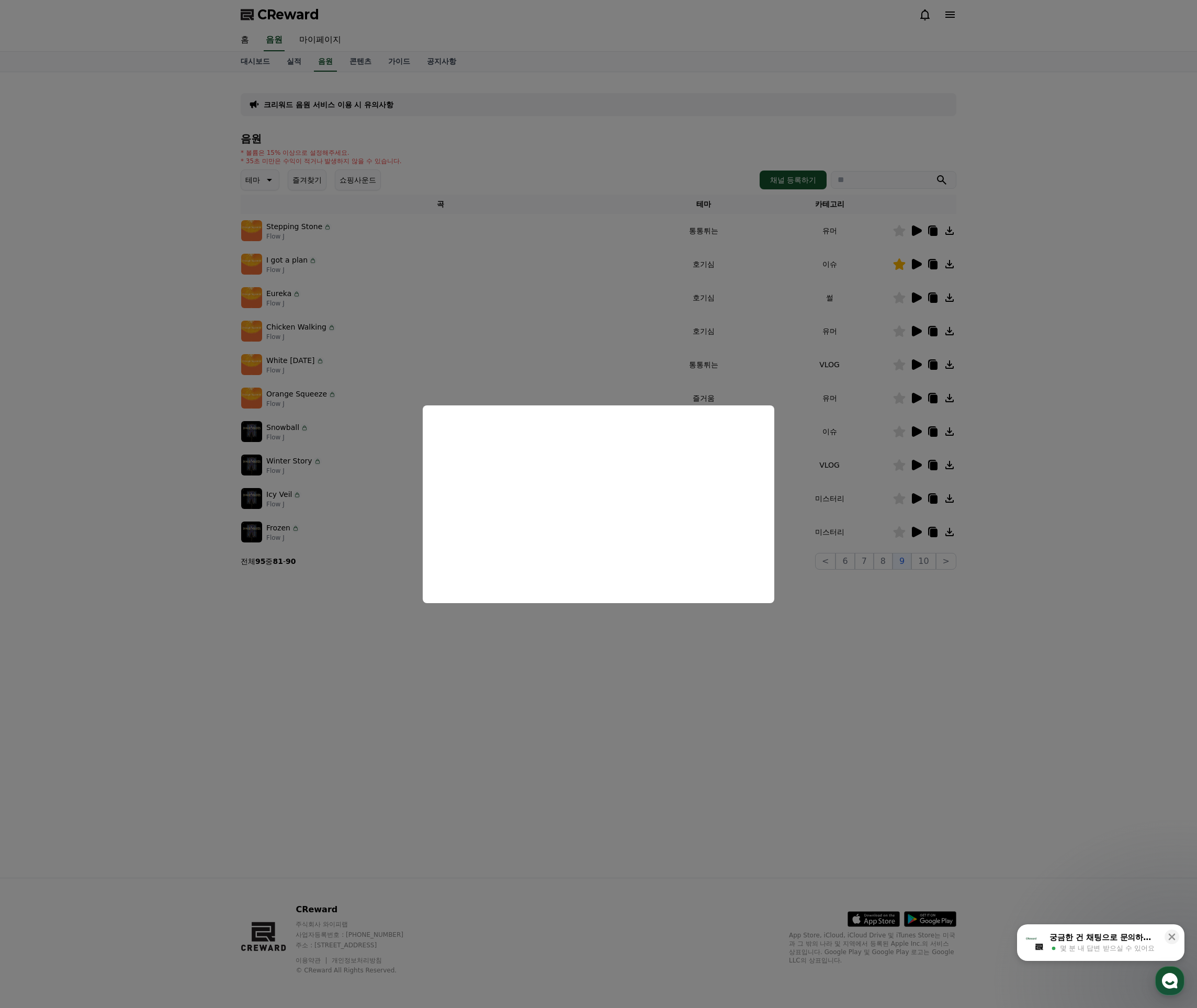
click at [916, 496] on button "close modal" at bounding box center [598, 504] width 1197 height 1008
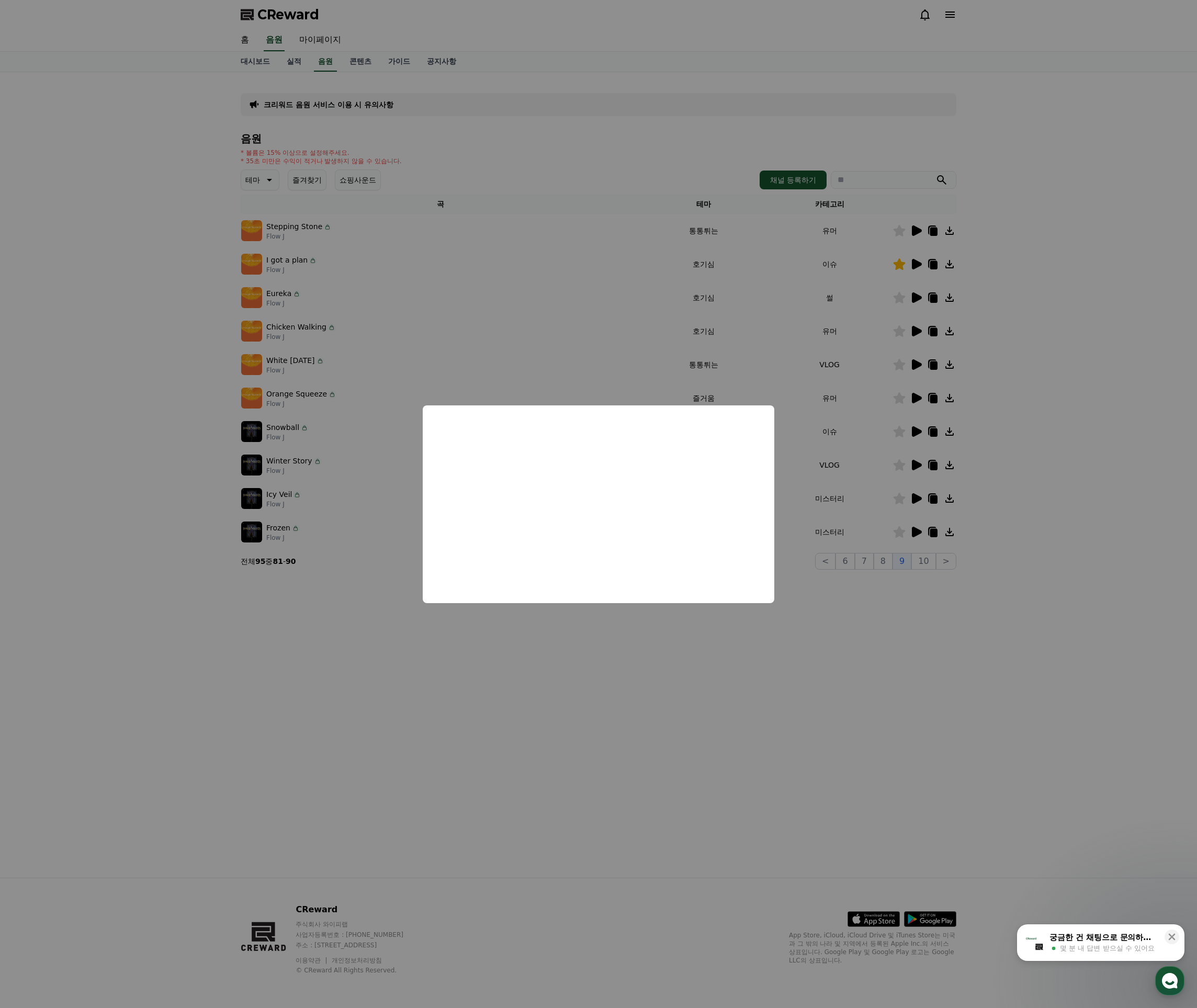
click at [916, 498] on icon at bounding box center [917, 498] width 10 height 10
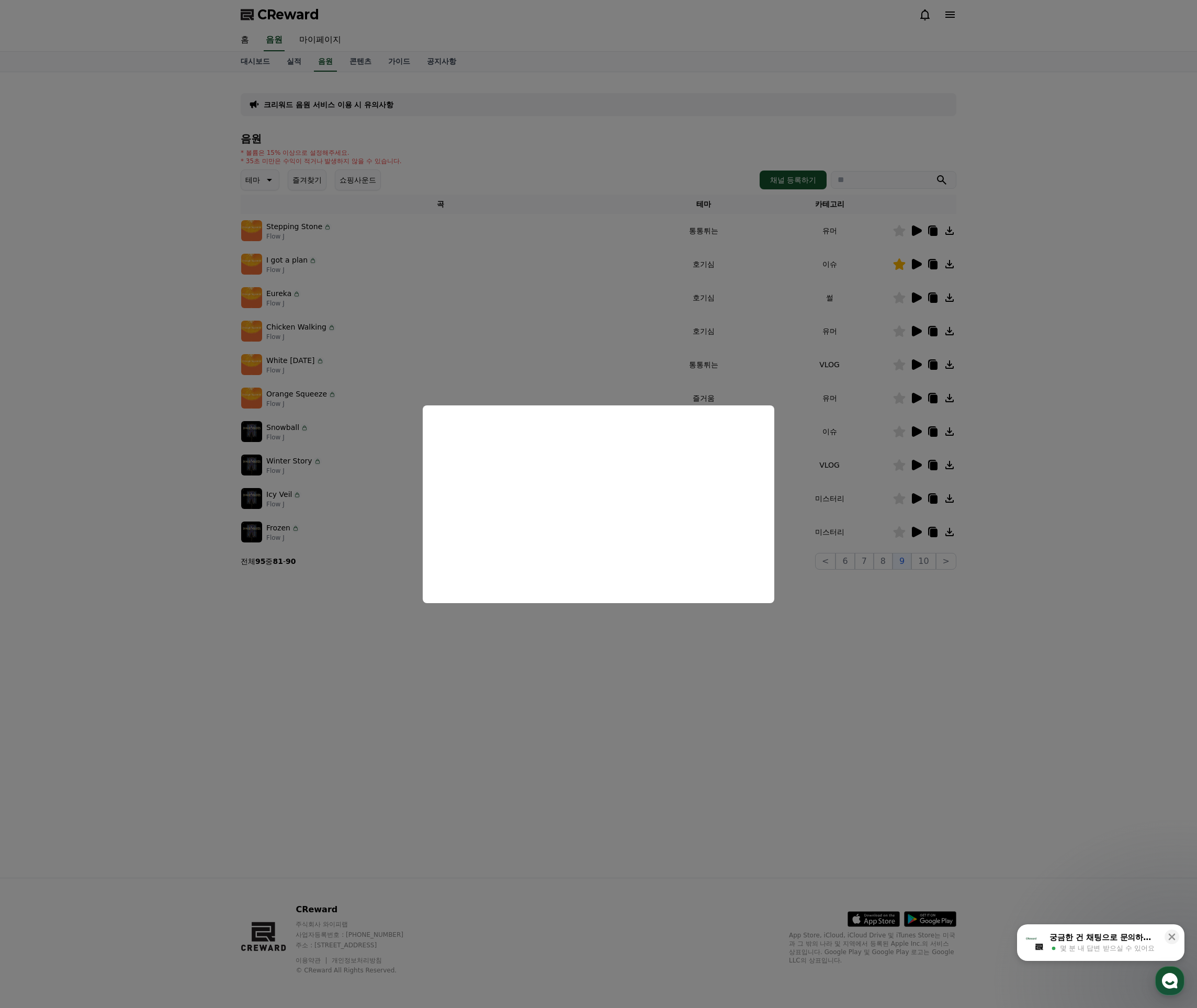
click at [898, 368] on button "close modal" at bounding box center [598, 504] width 1197 height 1008
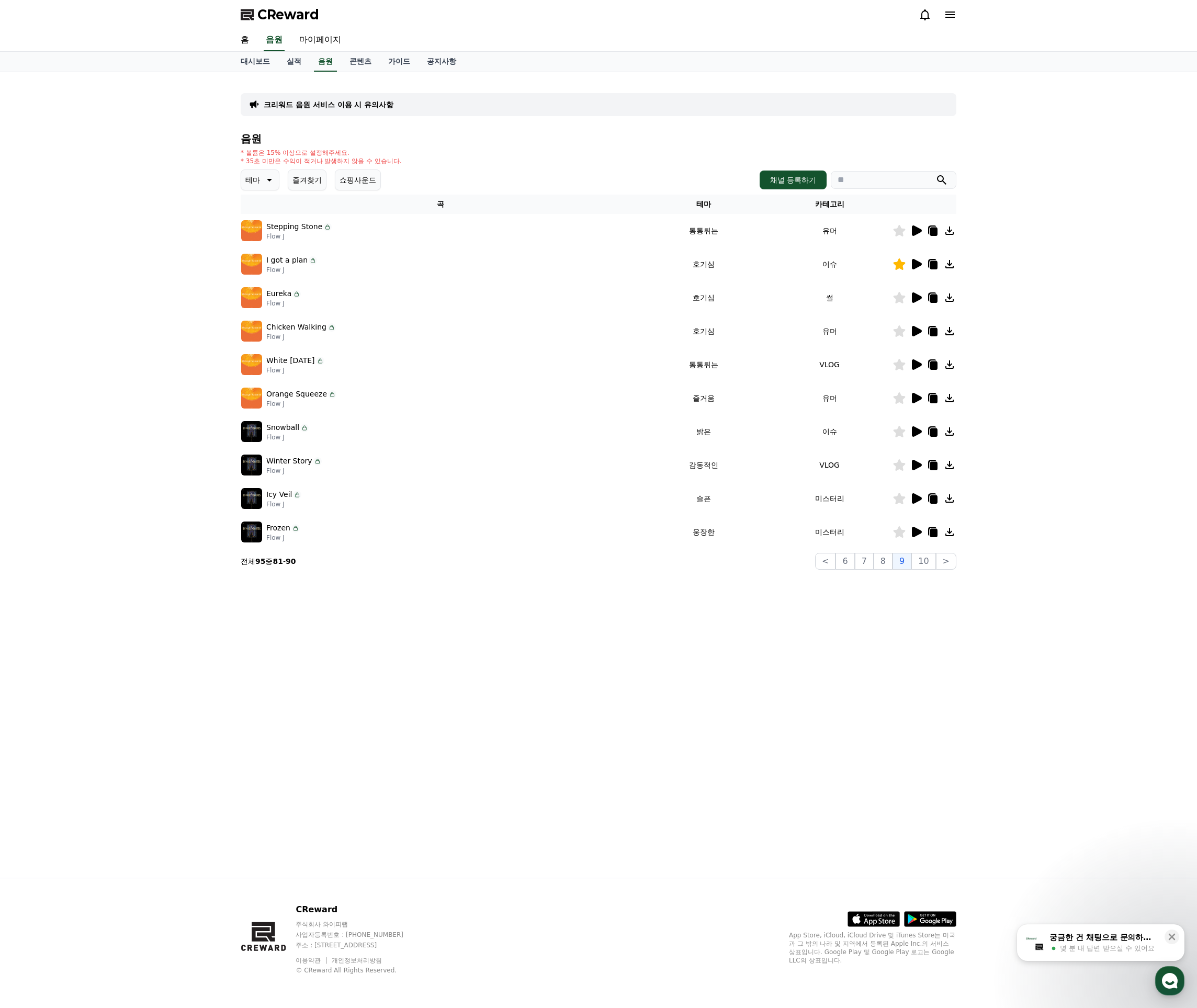
click at [930, 262] on icon at bounding box center [934, 265] width 8 height 8
